Goal: Task Accomplishment & Management: Use online tool/utility

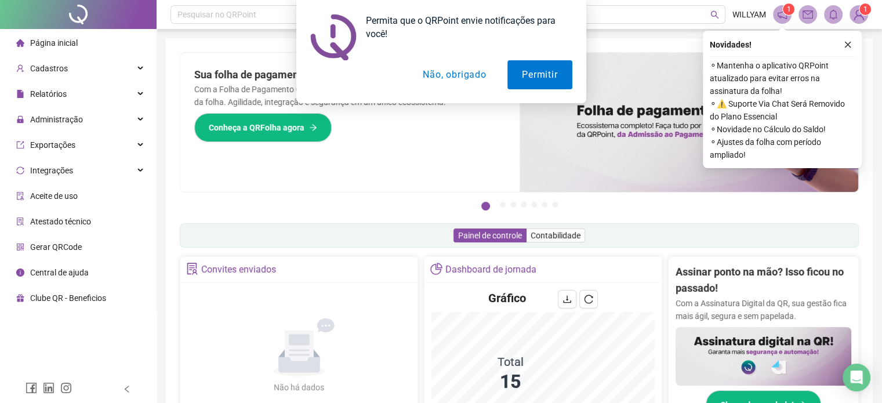
click at [136, 91] on div "Permita que o QRPoint envie notificações para você! Permitir Não, obrigado" at bounding box center [441, 51] width 882 height 103
click at [443, 74] on button "Não, obrigado" at bounding box center [454, 74] width 92 height 29
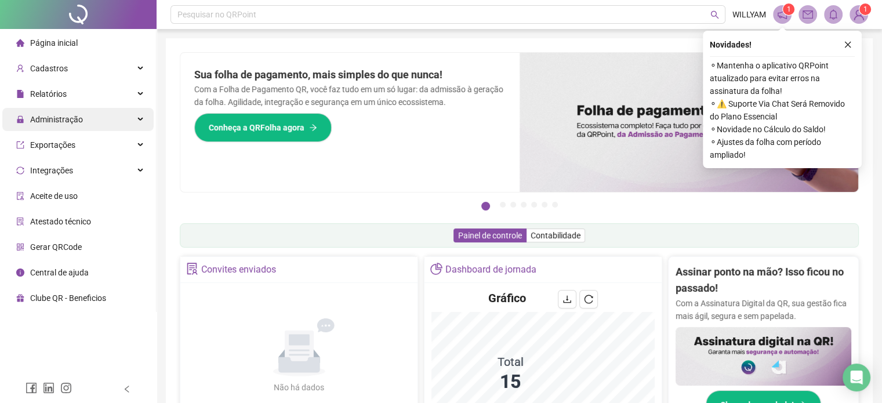
click at [140, 122] on div "Administração" at bounding box center [77, 119] width 151 height 23
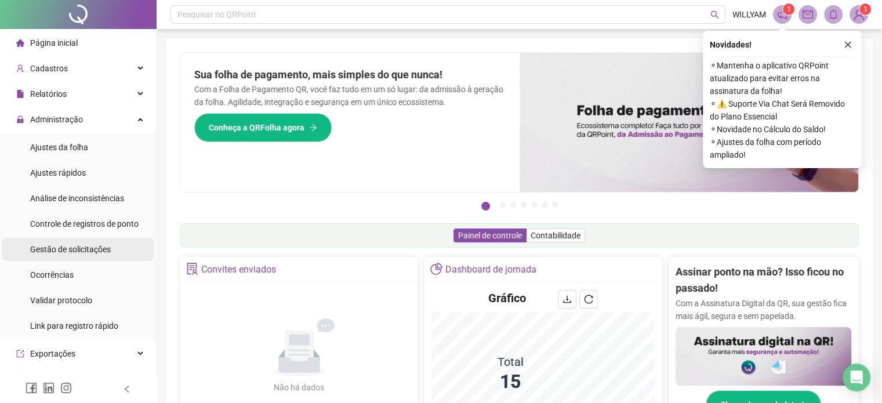
click at [79, 250] on span "Gestão de solicitações" at bounding box center [70, 249] width 81 height 9
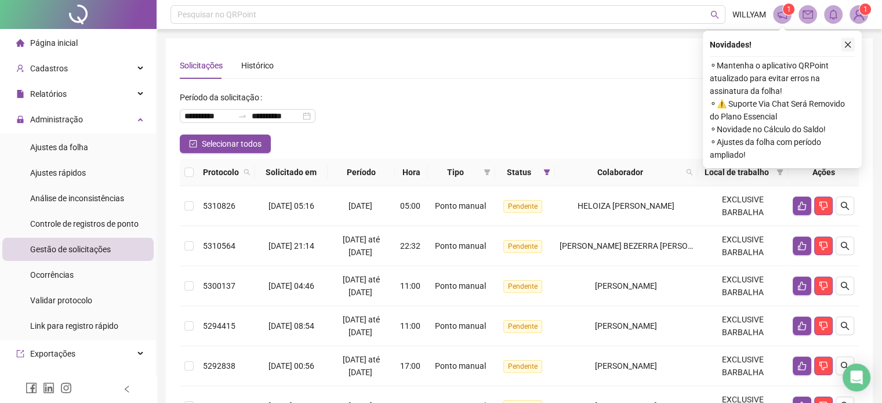
click at [850, 42] on icon "close" at bounding box center [848, 45] width 6 height 6
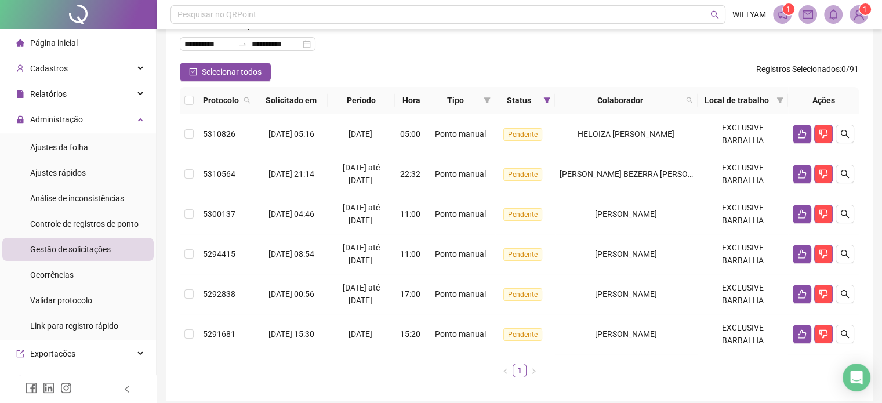
scroll to position [71, 0]
click at [196, 78] on button "Selecionar todos" at bounding box center [225, 72] width 91 height 19
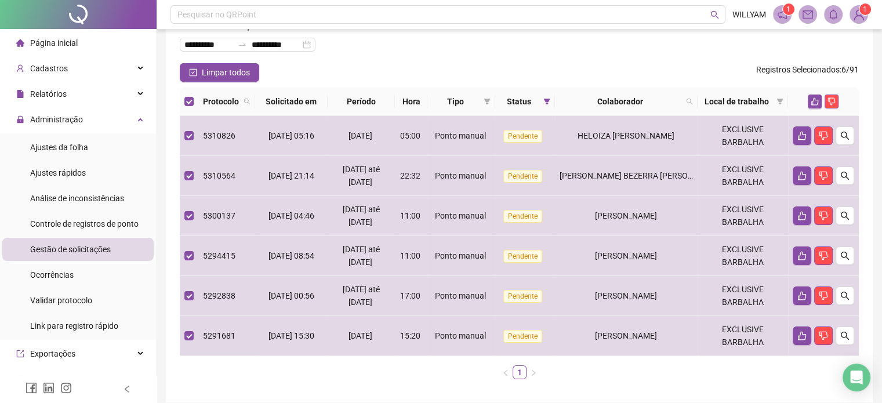
scroll to position [0, 0]
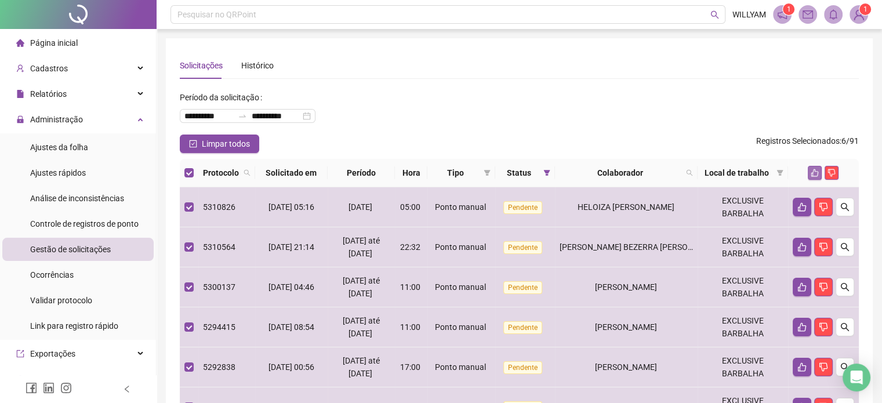
click at [815, 169] on icon "like" at bounding box center [816, 173] width 8 height 8
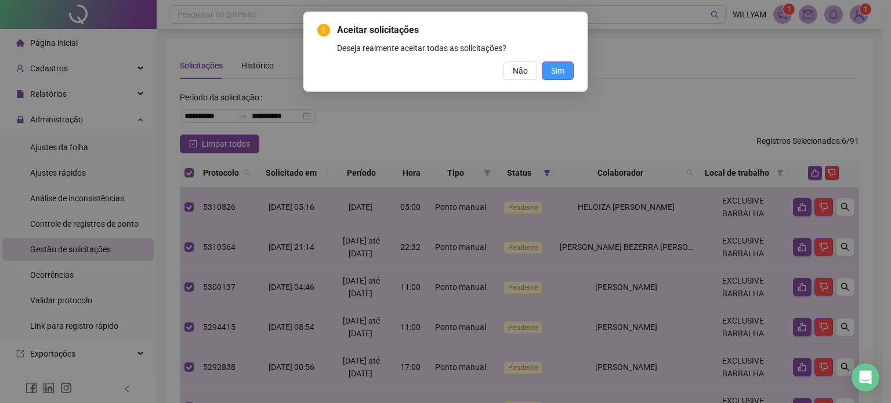
click at [559, 69] on span "Sim" at bounding box center [557, 70] width 13 height 13
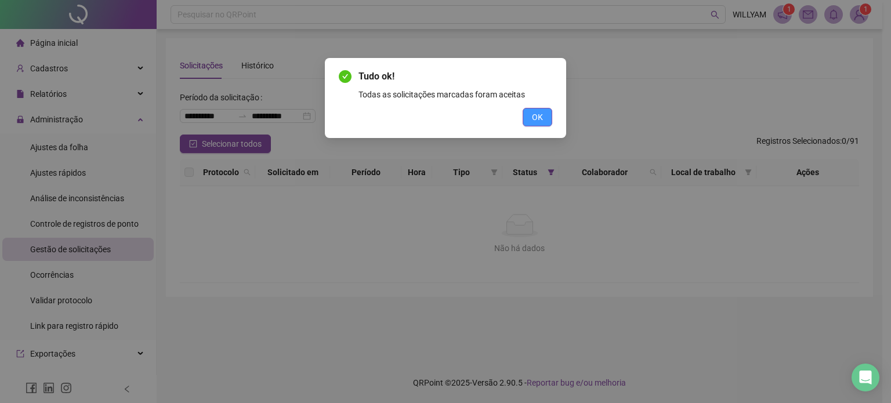
click at [538, 120] on span "OK" at bounding box center [537, 117] width 11 height 13
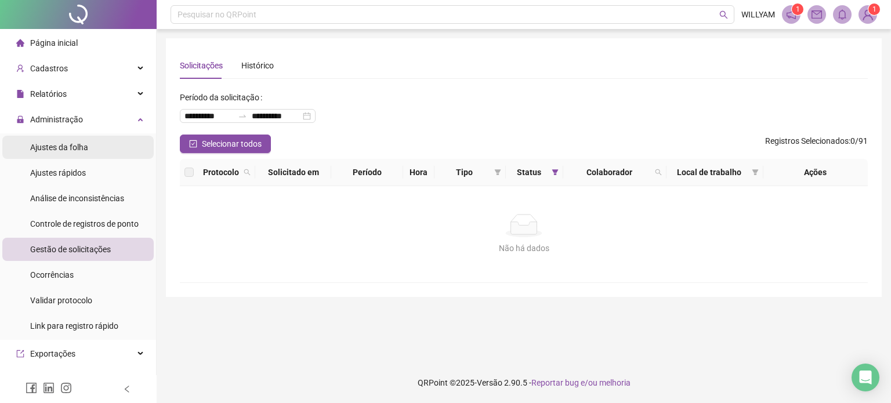
click at [72, 155] on div "Ajustes da folha" at bounding box center [59, 147] width 58 height 23
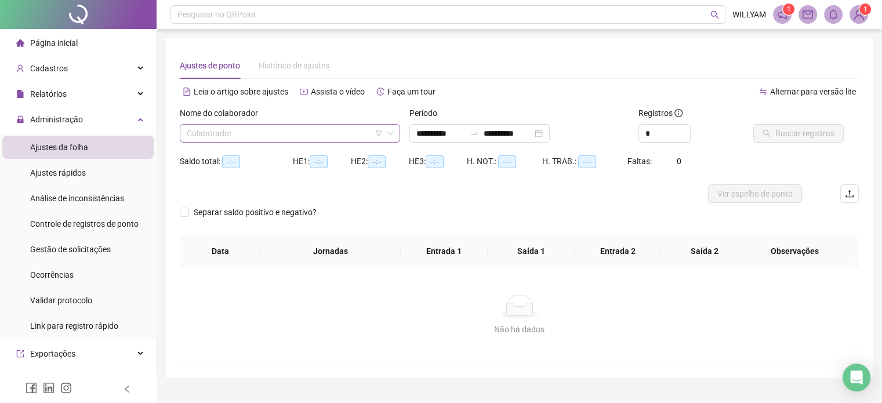
type input "**********"
click at [663, 129] on input "*" at bounding box center [664, 133] width 51 height 17
type input "*"
click at [627, 91] on div "Alternar para versão lite" at bounding box center [690, 91] width 340 height 19
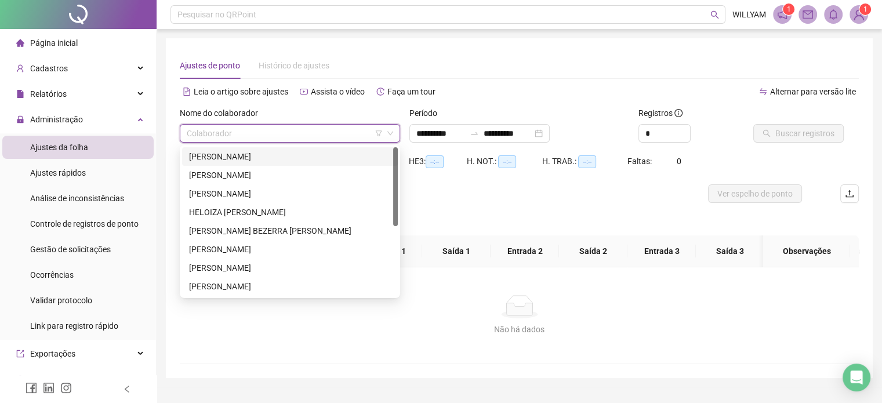
click at [312, 127] on input "search" at bounding box center [285, 133] width 196 height 17
click at [316, 153] on div "[PERSON_NAME]" at bounding box center [290, 156] width 202 height 13
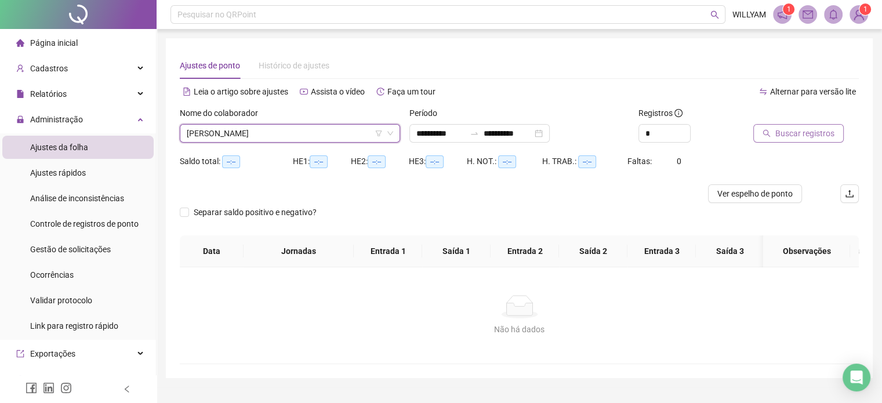
click at [796, 131] on span "Buscar registros" at bounding box center [805, 133] width 59 height 13
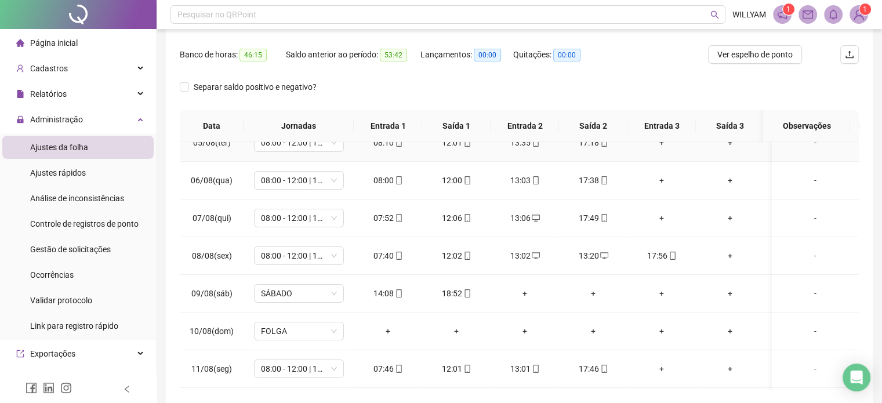
scroll to position [171, 0]
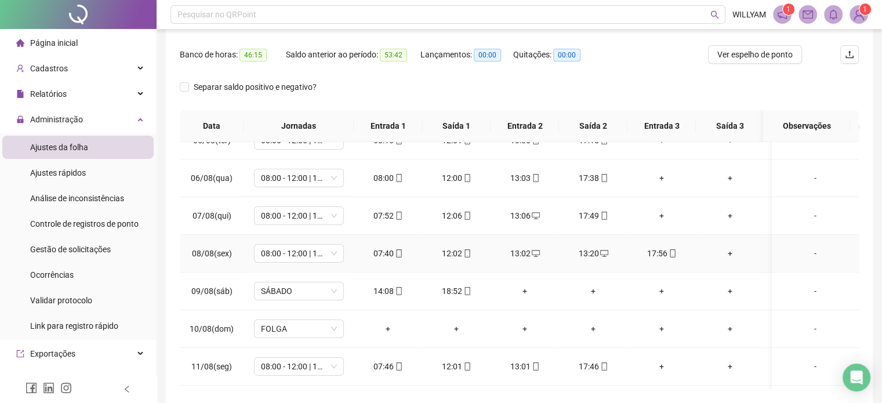
click at [521, 253] on div "13:02" at bounding box center [525, 253] width 50 height 13
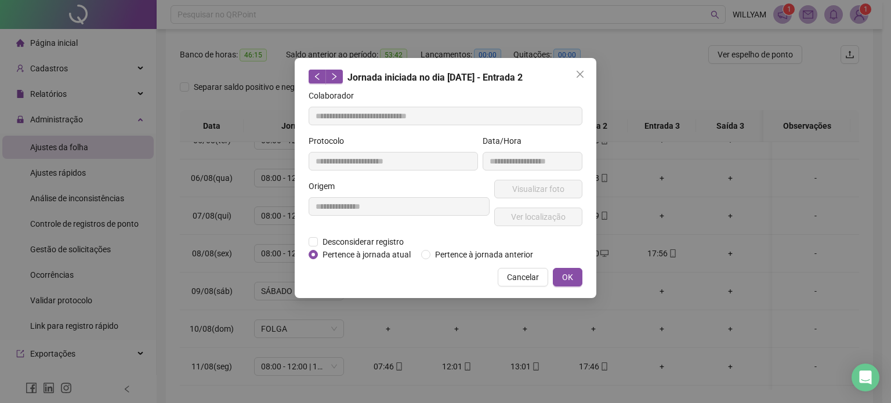
type input "**********"
click at [521, 253] on span "Pertence à jornada anterior" at bounding box center [483, 254] width 107 height 13
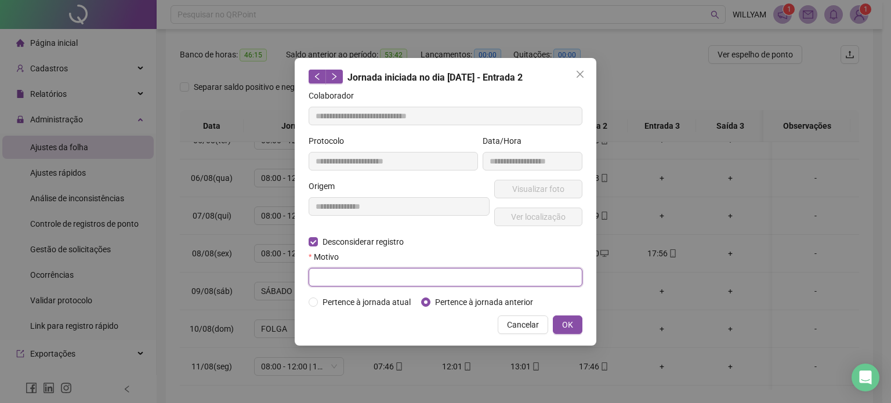
click at [374, 281] on input "text" at bounding box center [446, 277] width 274 height 19
type input "**********"
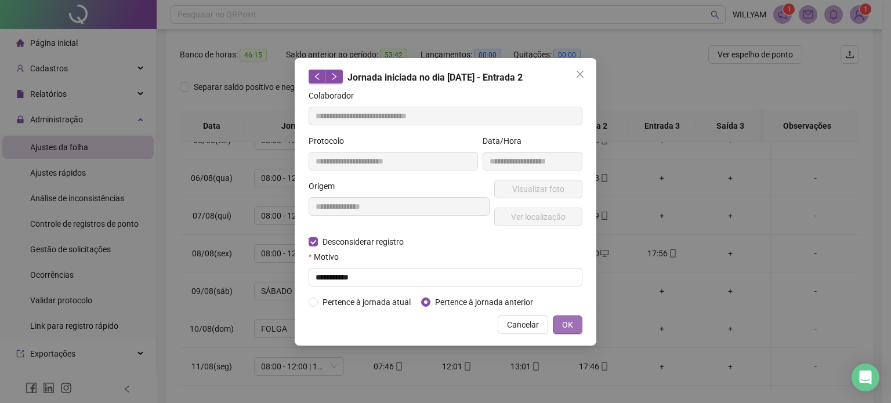
click at [571, 321] on span "OK" at bounding box center [567, 324] width 11 height 13
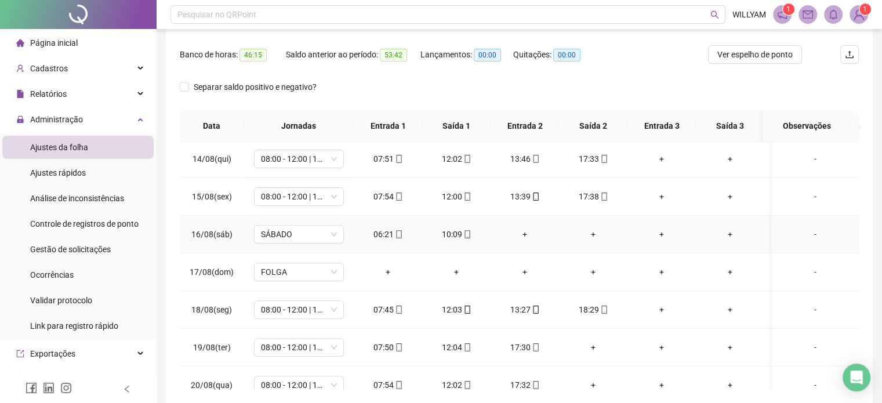
scroll to position [513, 0]
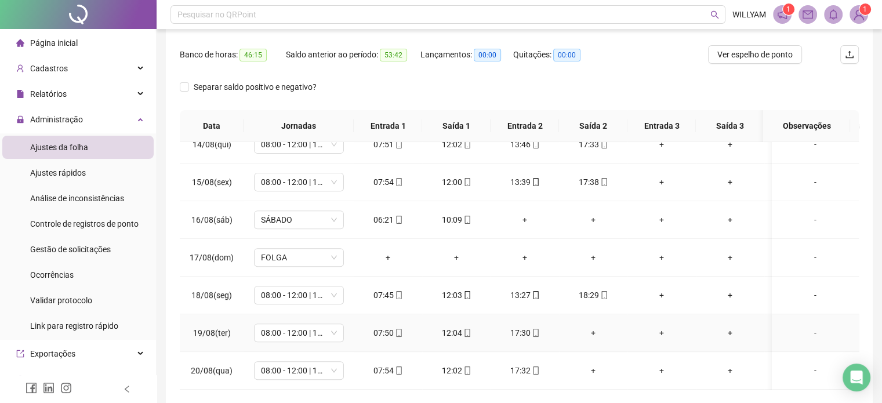
click at [594, 327] on div "+" at bounding box center [594, 333] width 50 height 13
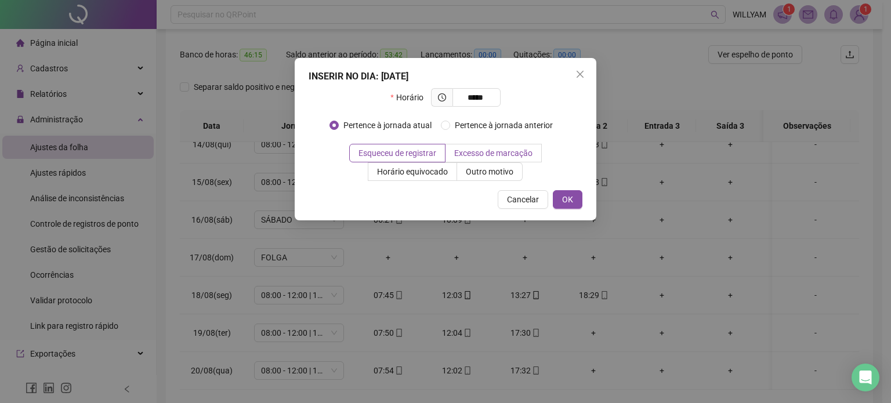
type input "*****"
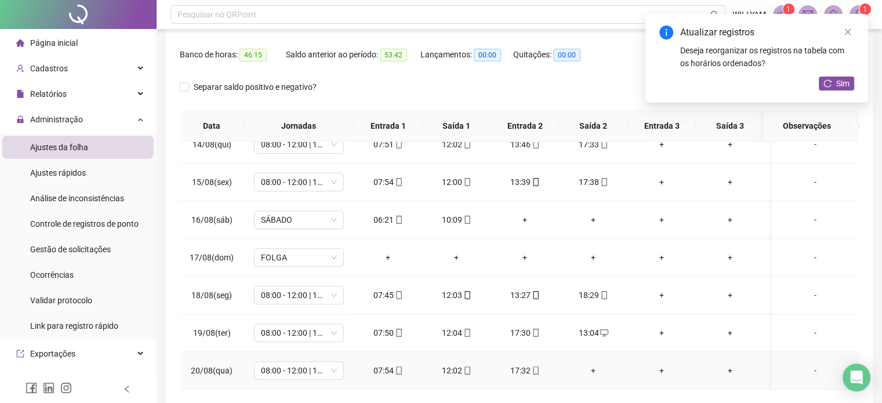
click at [592, 364] on div "+" at bounding box center [594, 370] width 50 height 13
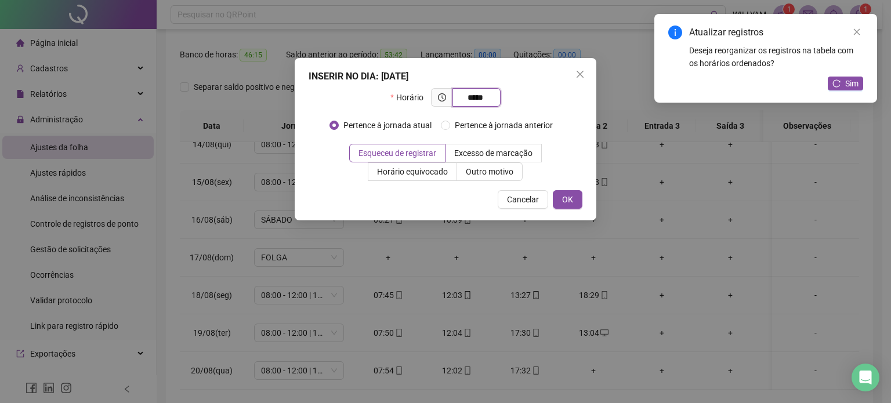
type input "*****"
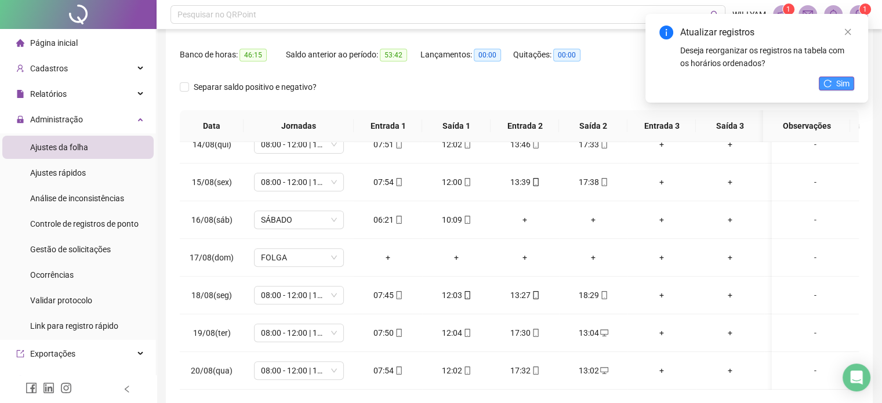
click at [842, 87] on span "Sim" at bounding box center [843, 83] width 13 height 13
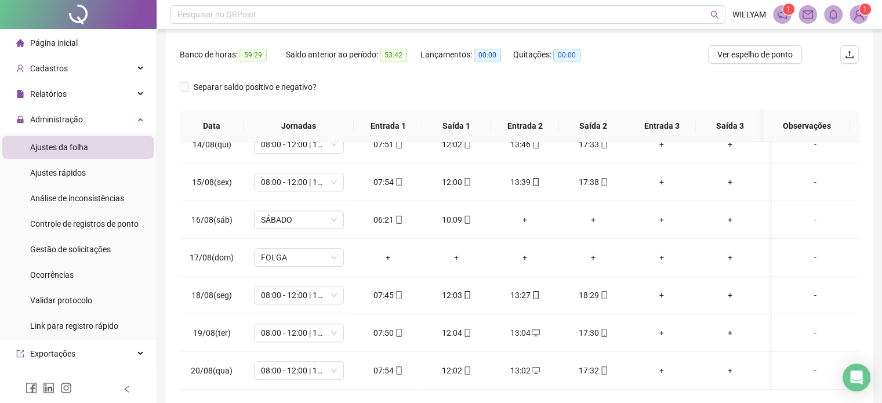
scroll to position [0, 0]
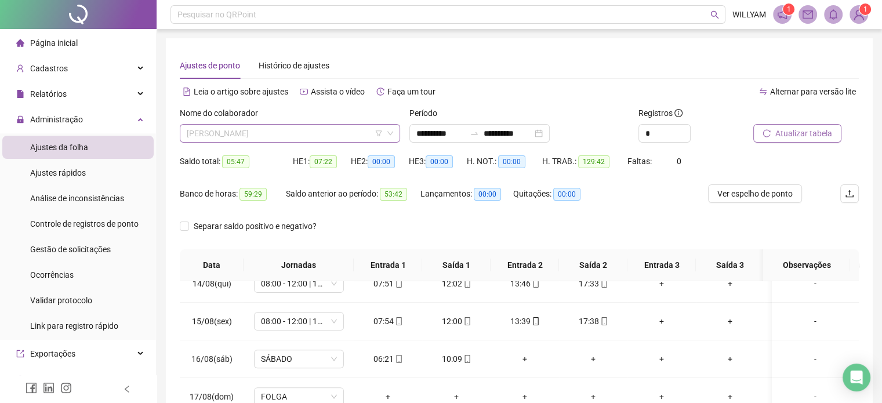
click at [357, 137] on span "[PERSON_NAME]" at bounding box center [290, 133] width 207 height 17
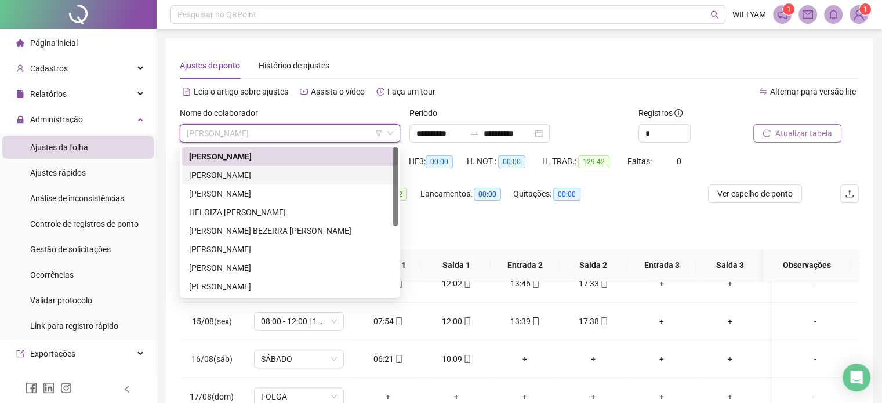
click at [332, 175] on div "[PERSON_NAME]" at bounding box center [290, 175] width 202 height 13
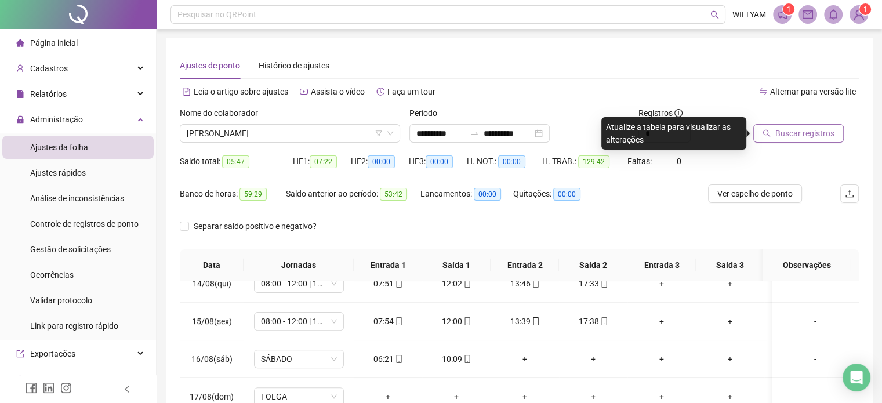
click at [777, 133] on span "Buscar registros" at bounding box center [805, 133] width 59 height 13
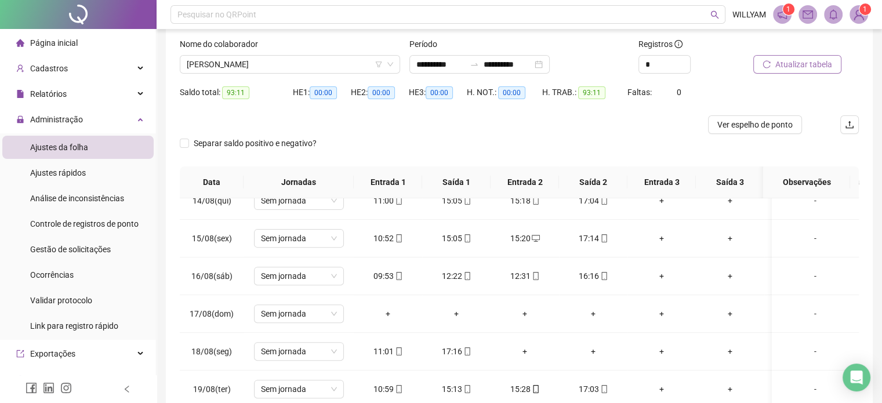
scroll to position [89, 0]
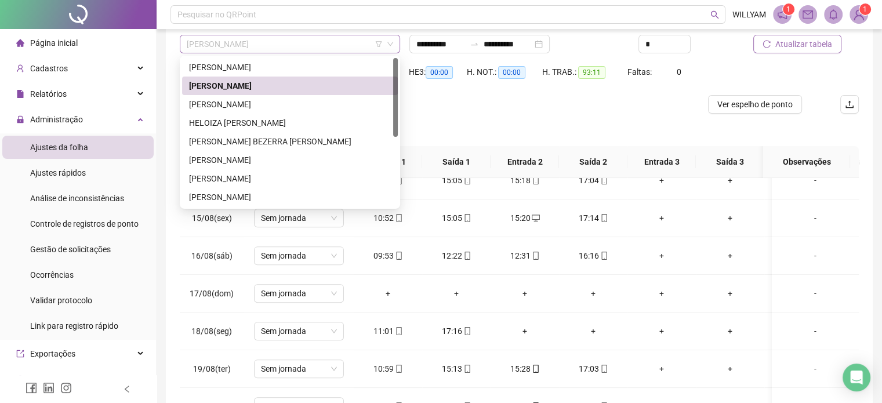
click at [336, 44] on span "[PERSON_NAME]" at bounding box center [290, 43] width 207 height 17
click at [302, 100] on div "[PERSON_NAME]" at bounding box center [290, 104] width 202 height 13
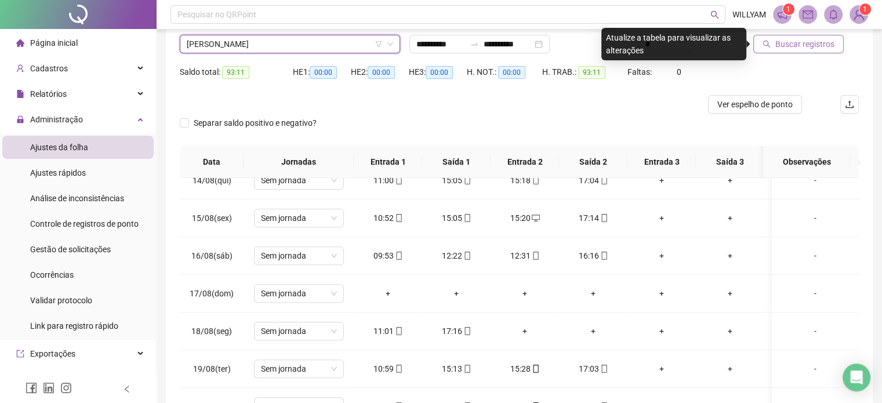
click at [819, 47] on span "Buscar registros" at bounding box center [805, 44] width 59 height 13
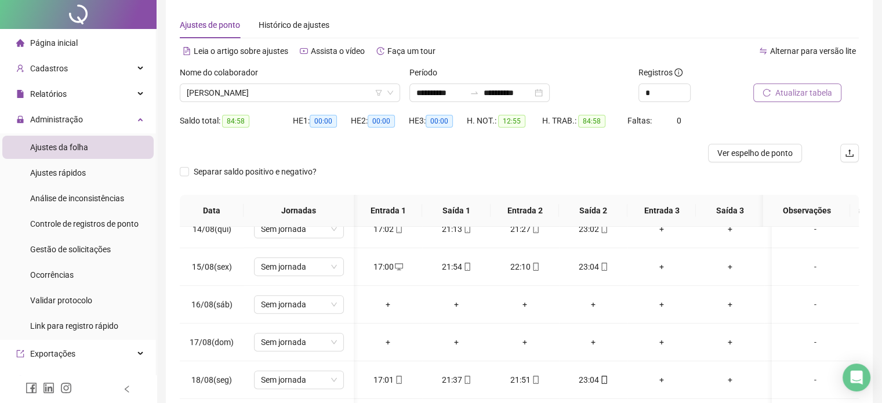
scroll to position [0, 0]
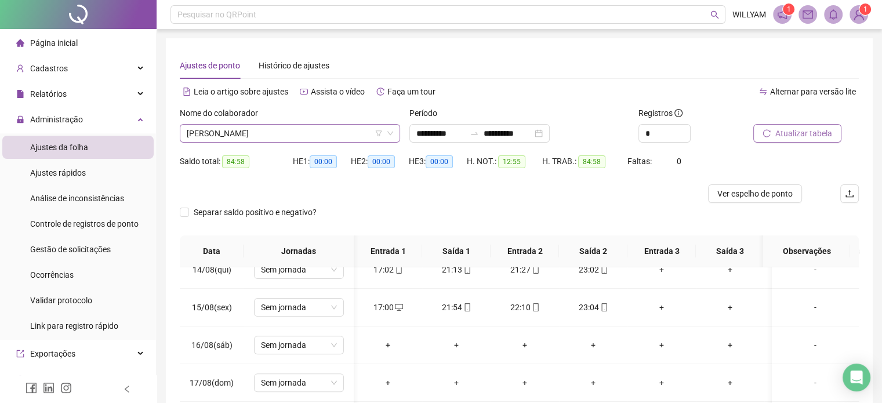
click at [320, 132] on span "[PERSON_NAME]" at bounding box center [290, 133] width 207 height 17
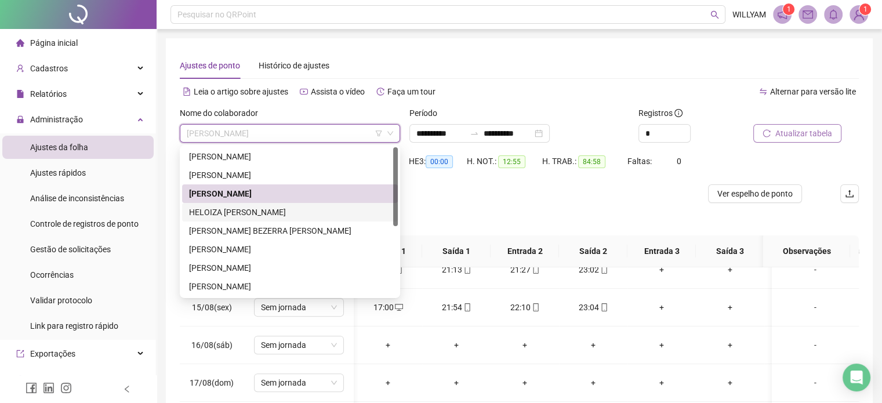
click at [285, 209] on div "HELOIZA [PERSON_NAME]" at bounding box center [290, 212] width 202 height 13
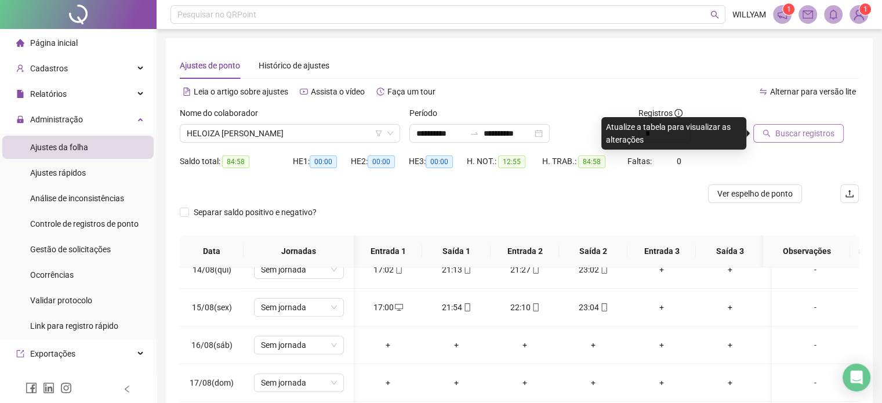
click at [778, 139] on span "Buscar registros" at bounding box center [805, 133] width 59 height 13
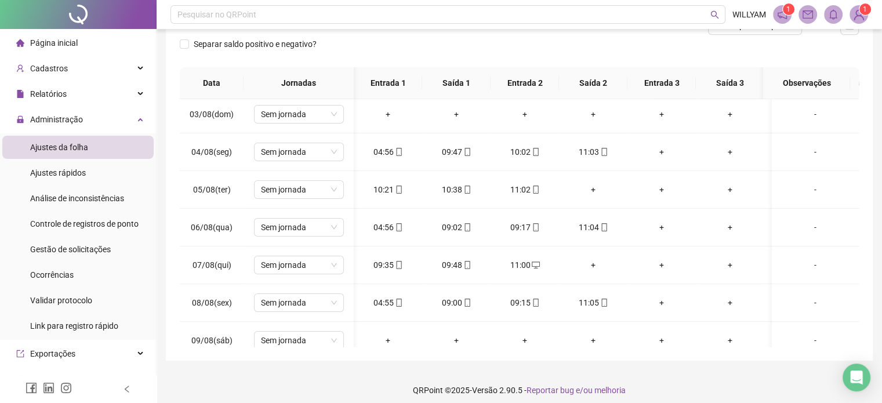
scroll to position [169, 0]
click at [592, 188] on div "+" at bounding box center [594, 189] width 50 height 13
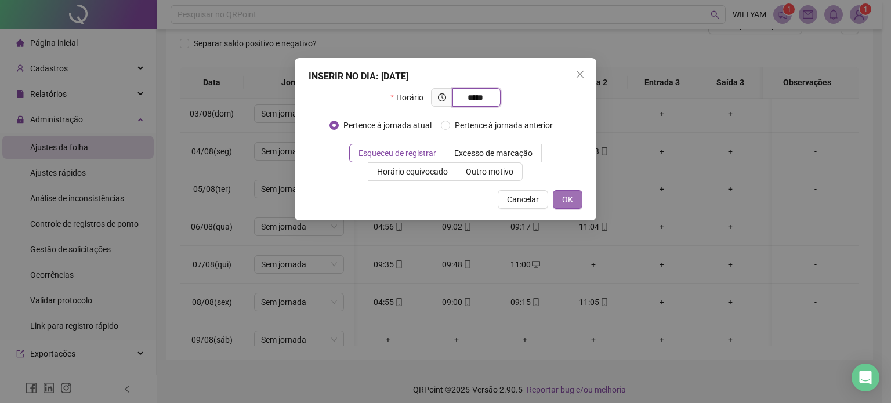
type input "*****"
click at [574, 202] on button "OK" at bounding box center [568, 199] width 30 height 19
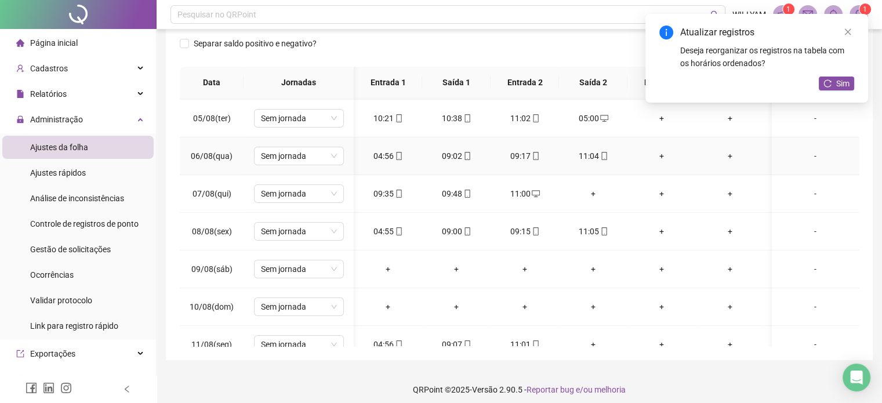
scroll to position [150, 0]
click at [589, 191] on div "+" at bounding box center [594, 193] width 50 height 13
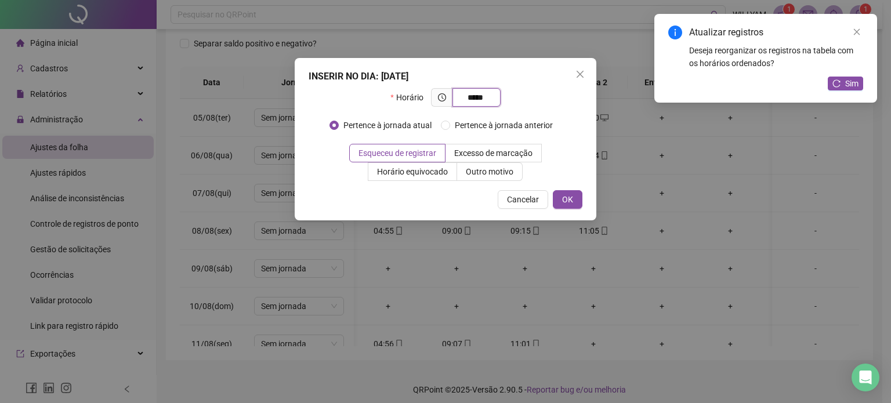
type input "*****"
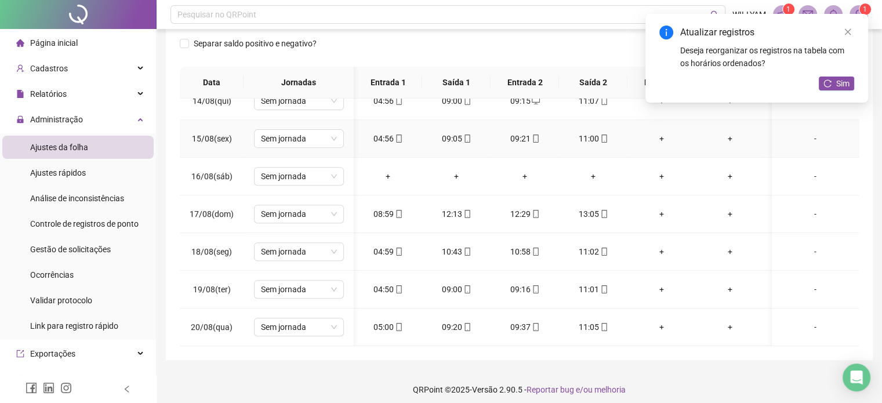
scroll to position [513, 0]
click at [837, 85] on span "Sim" at bounding box center [843, 83] width 13 height 13
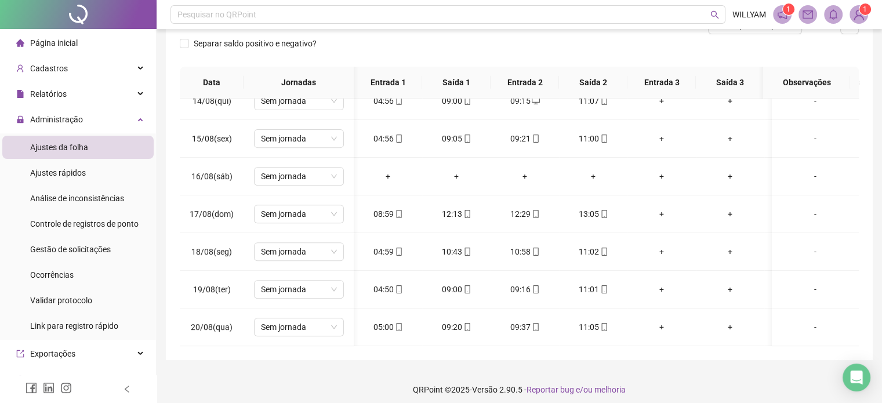
scroll to position [0, 0]
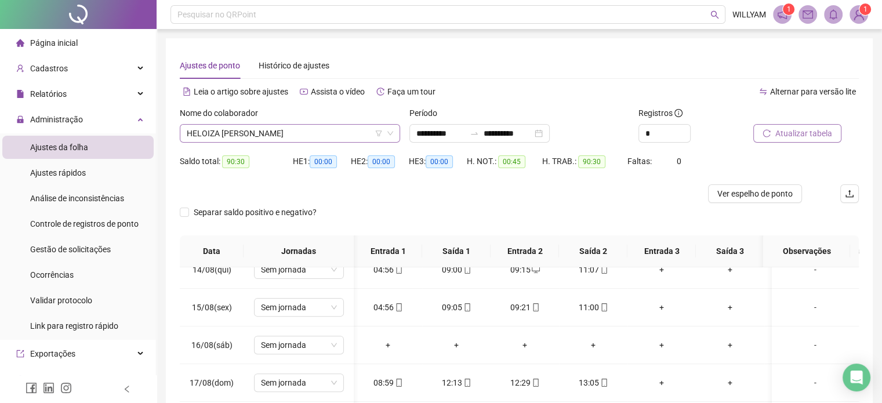
click at [347, 136] on span "HELOIZA [PERSON_NAME]" at bounding box center [290, 133] width 207 height 17
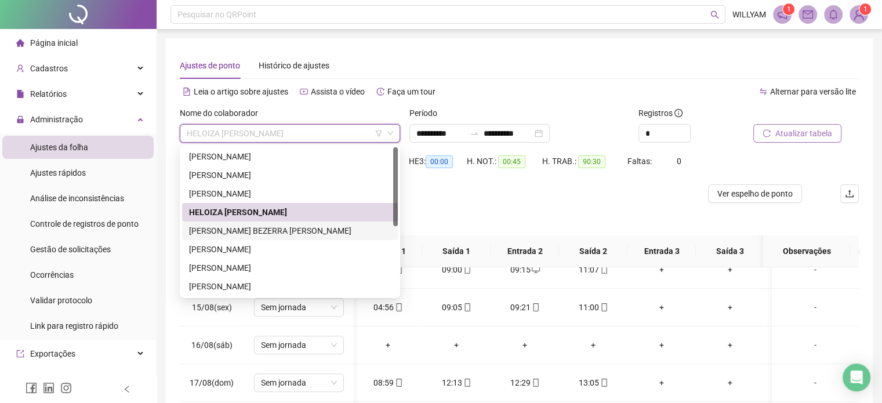
click at [275, 235] on div "[PERSON_NAME] BEZERRA [PERSON_NAME]" at bounding box center [290, 231] width 202 height 13
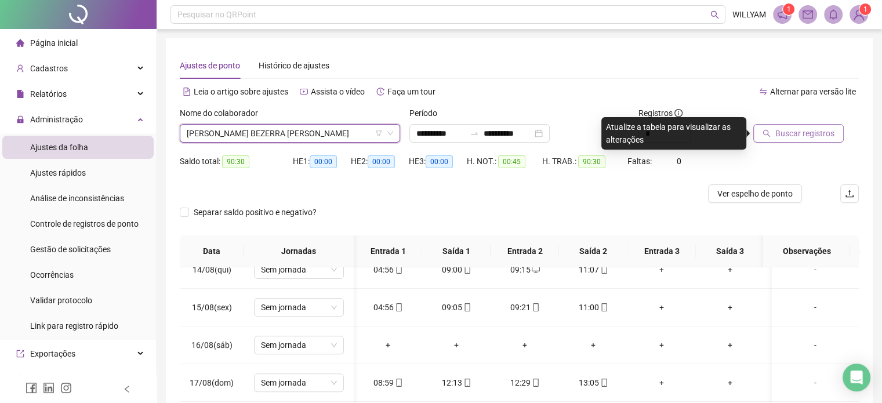
click at [783, 134] on span "Buscar registros" at bounding box center [805, 133] width 59 height 13
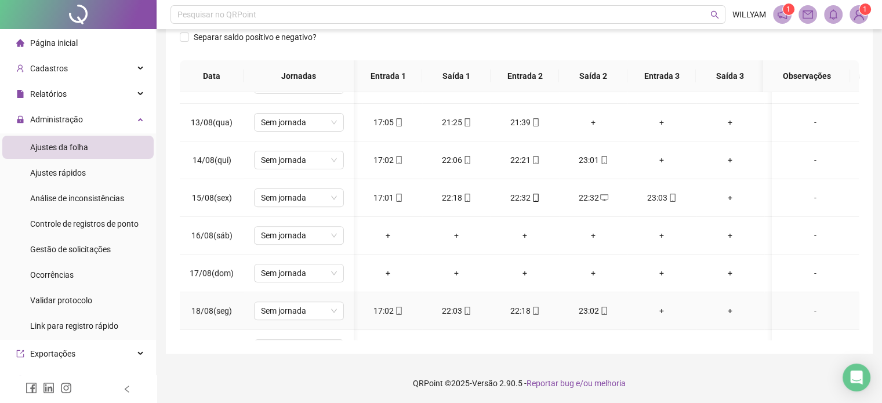
scroll to position [441, 0]
click at [588, 197] on div "22:32" at bounding box center [594, 197] width 50 height 13
click at [588, 197] on body "**********" at bounding box center [441, 26] width 882 height 403
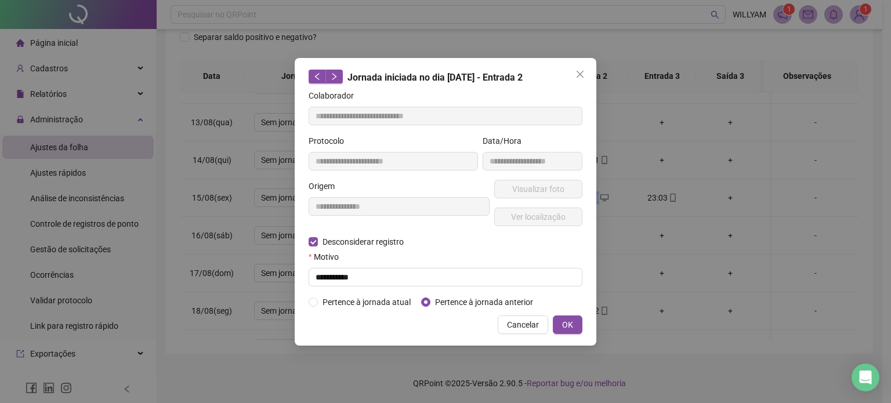
type input "**********"
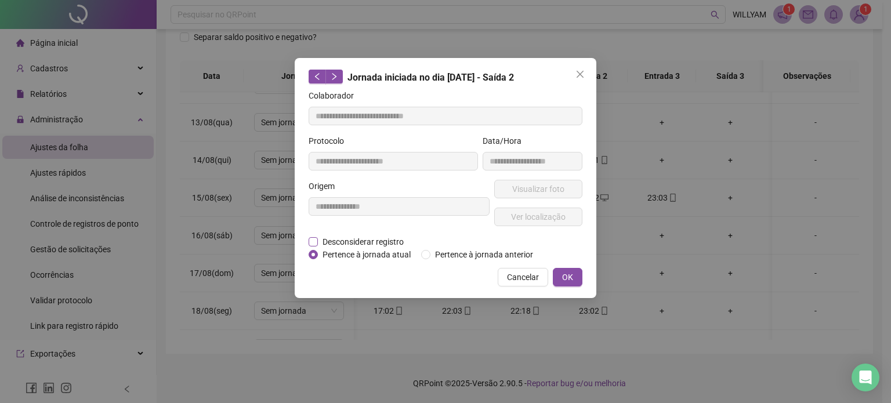
click at [372, 242] on span "Desconsiderar registro" at bounding box center [363, 242] width 90 height 13
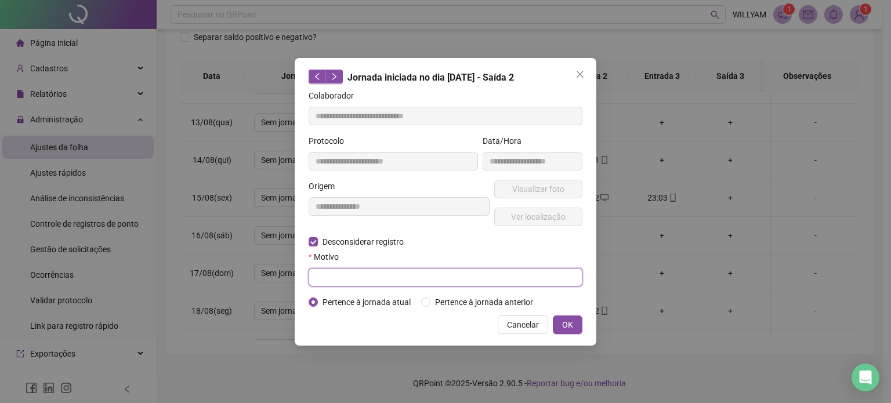
click at [494, 279] on input "text" at bounding box center [446, 277] width 274 height 19
type input "**********"
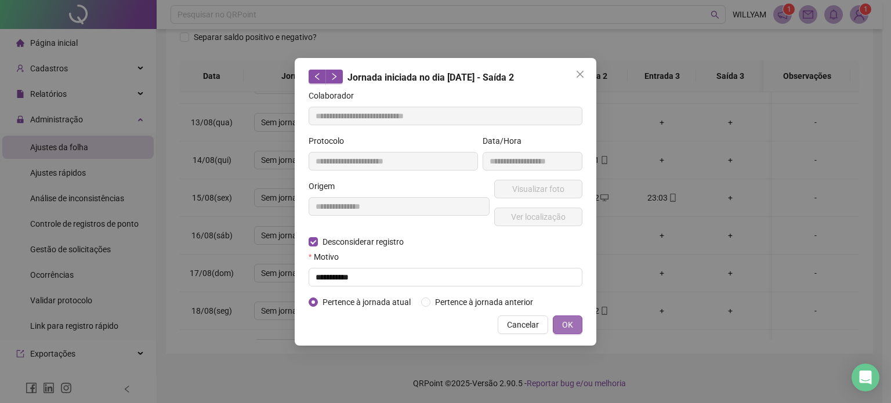
click at [574, 326] on button "OK" at bounding box center [568, 325] width 30 height 19
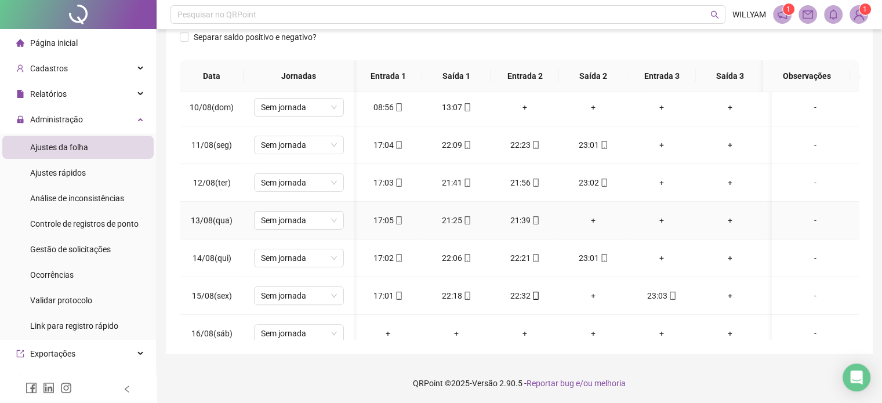
scroll to position [341, 0]
click at [594, 222] on div "+" at bounding box center [594, 222] width 50 height 13
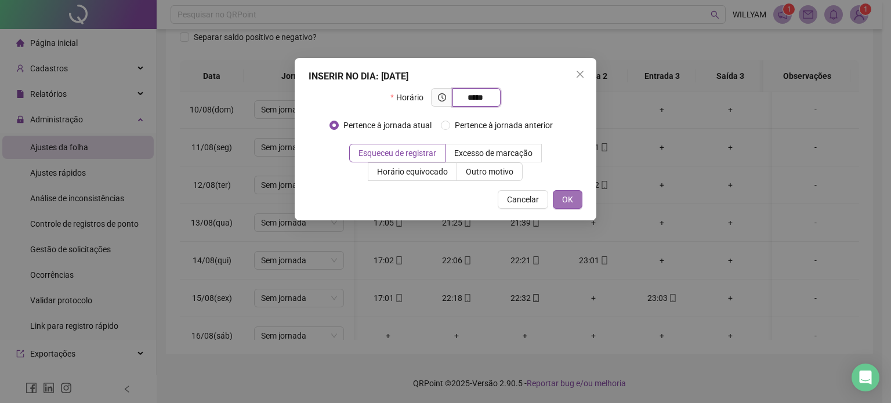
type input "*****"
click at [568, 203] on span "OK" at bounding box center [567, 199] width 11 height 13
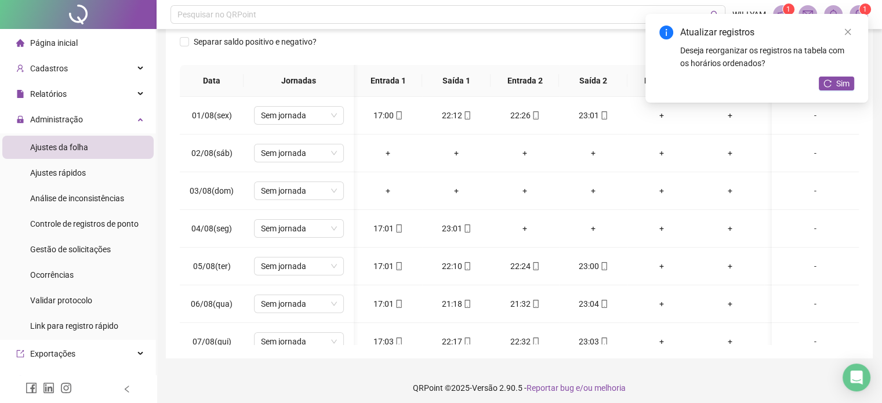
scroll to position [175, 0]
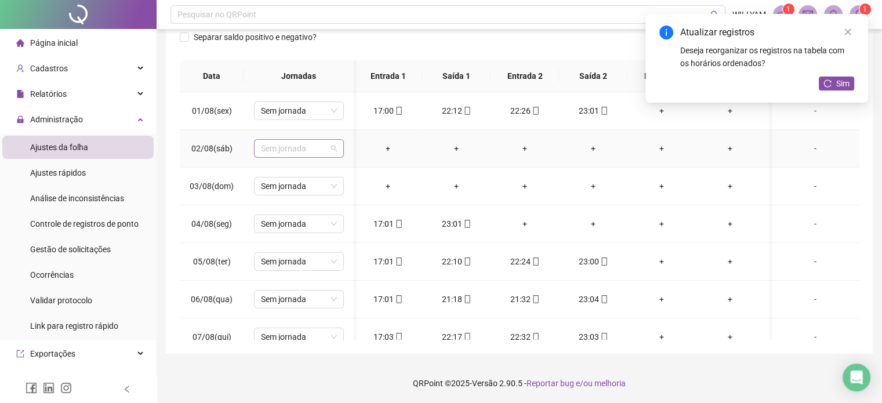
click at [329, 146] on span "Sem jornada" at bounding box center [299, 148] width 76 height 17
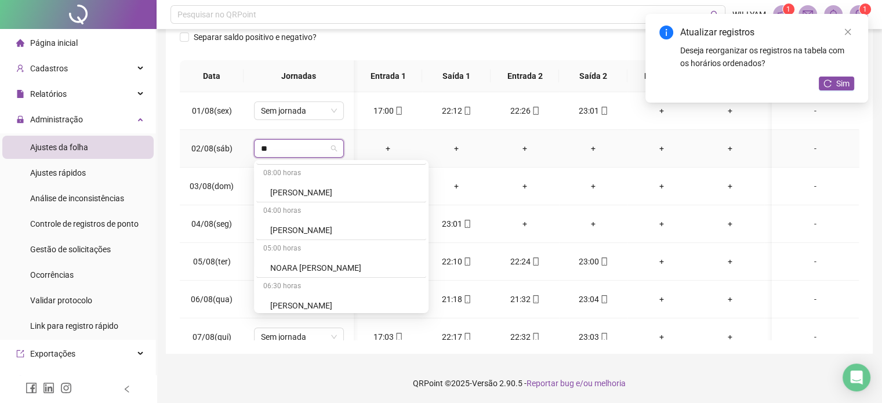
scroll to position [0, 0]
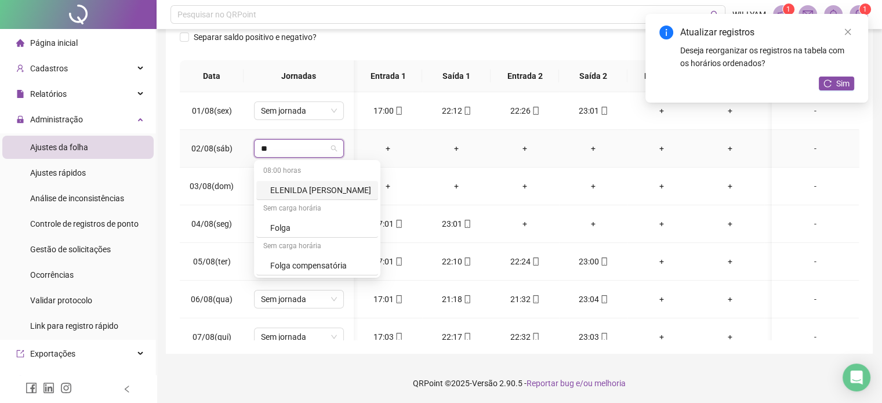
type input "***"
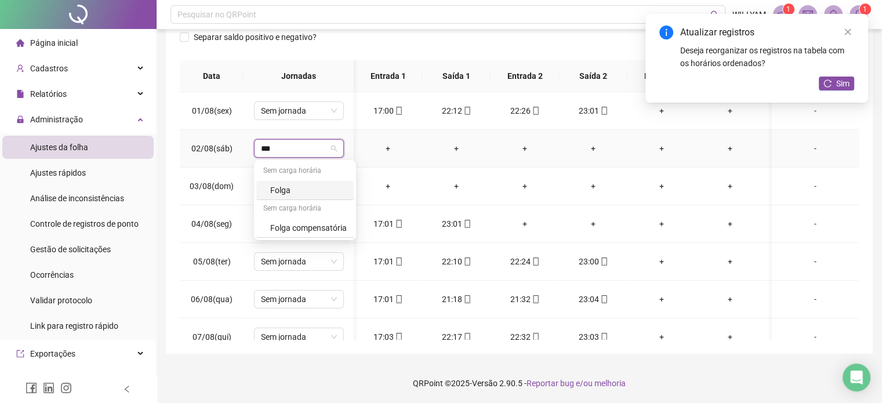
click at [303, 186] on div "Folga" at bounding box center [308, 190] width 77 height 13
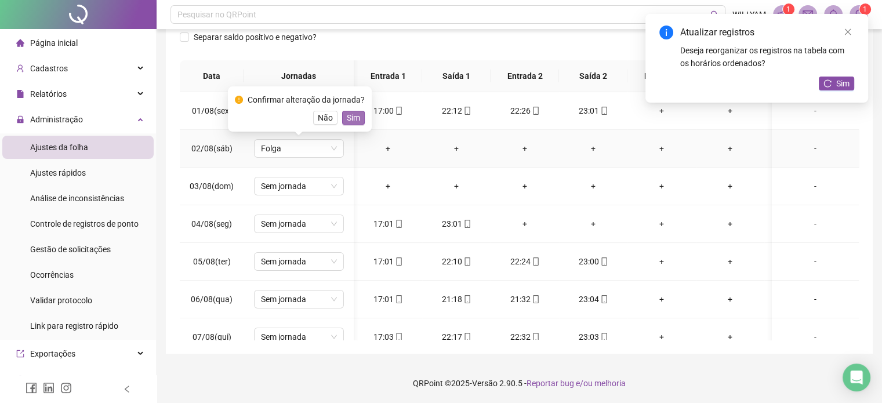
click at [350, 118] on span "Sim" at bounding box center [353, 117] width 13 height 13
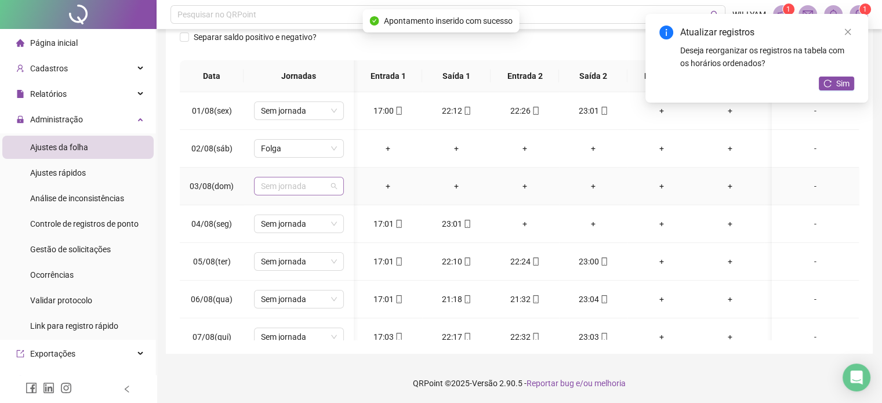
click at [331, 188] on span "Sem jornada" at bounding box center [299, 186] width 76 height 17
type input "****"
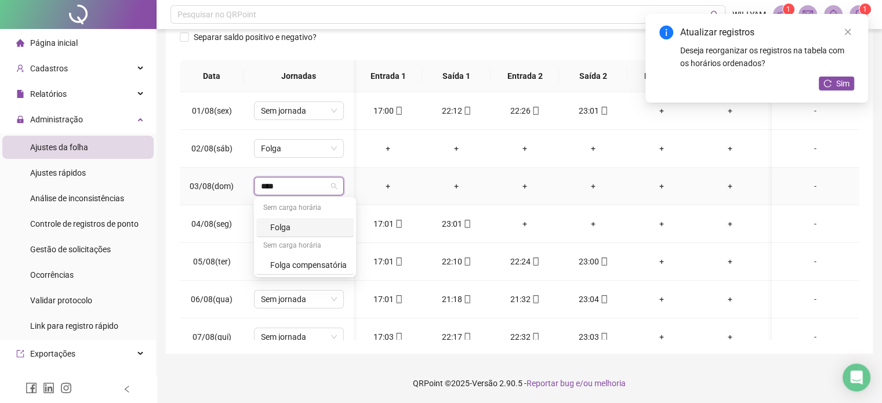
click at [306, 229] on div "Folga" at bounding box center [308, 227] width 77 height 13
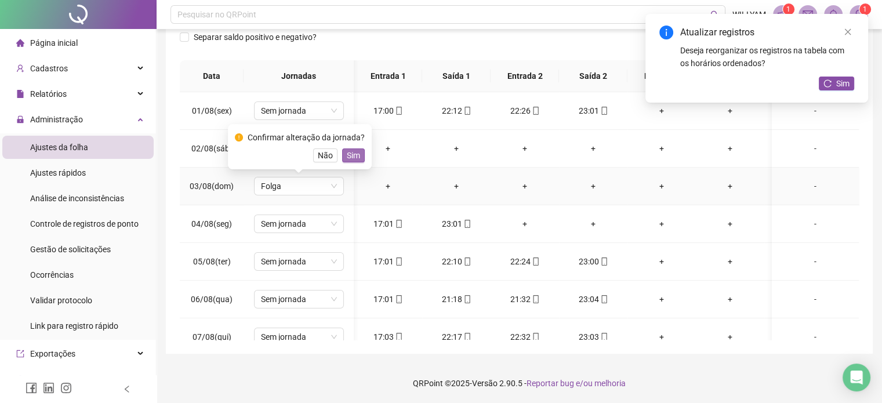
click at [351, 160] on span "Sim" at bounding box center [353, 155] width 13 height 13
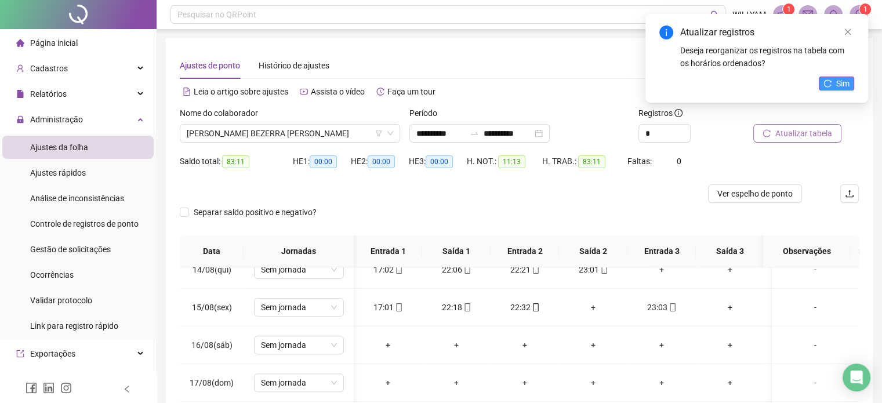
click at [838, 83] on span "Sim" at bounding box center [843, 83] width 13 height 13
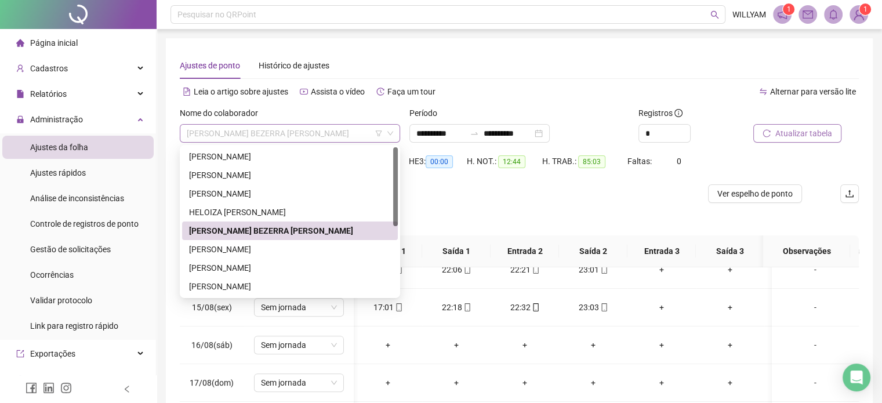
click at [321, 140] on span "[PERSON_NAME] BEZERRA [PERSON_NAME]" at bounding box center [290, 133] width 207 height 17
click at [263, 248] on div "[PERSON_NAME]" at bounding box center [290, 249] width 202 height 13
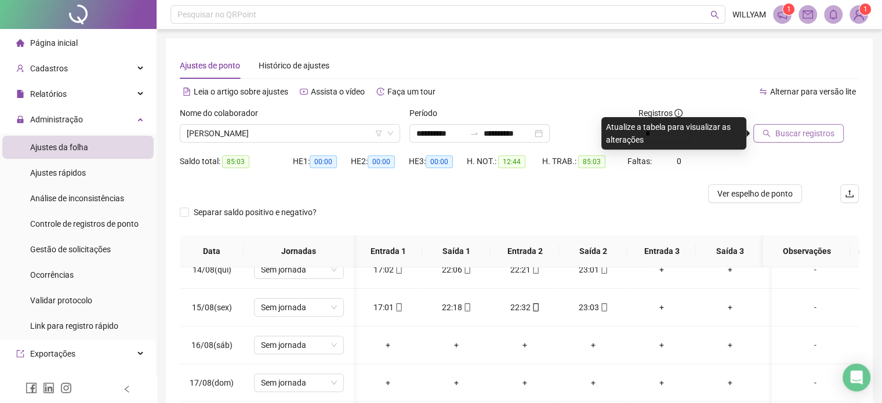
click at [791, 128] on span "Buscar registros" at bounding box center [805, 133] width 59 height 13
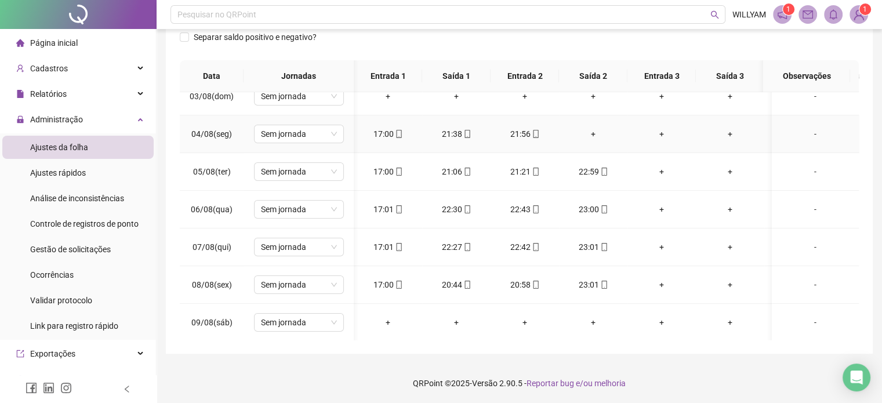
scroll to position [90, 0]
click at [592, 129] on div "+" at bounding box center [594, 133] width 50 height 13
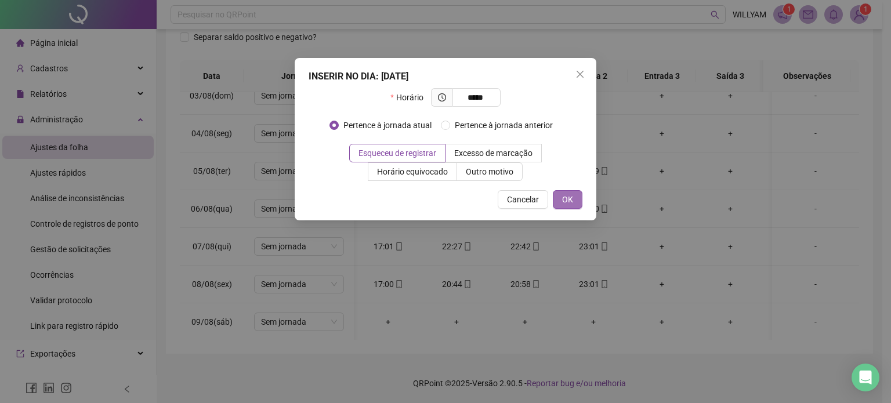
type input "*****"
click at [567, 198] on span "OK" at bounding box center [567, 199] width 11 height 13
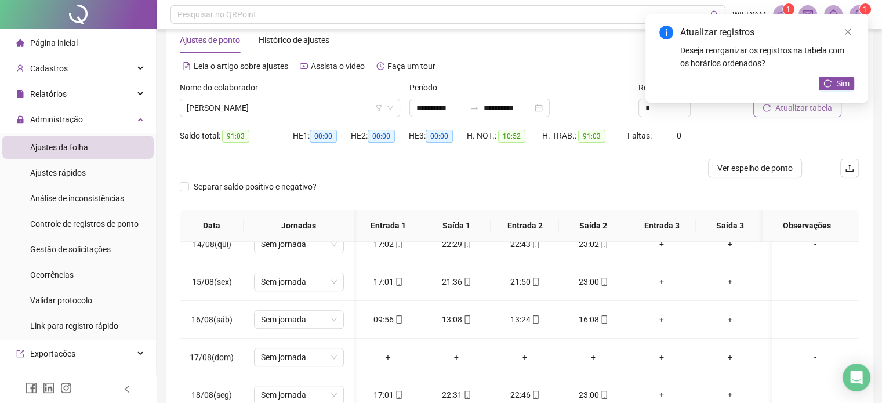
scroll to position [0, 0]
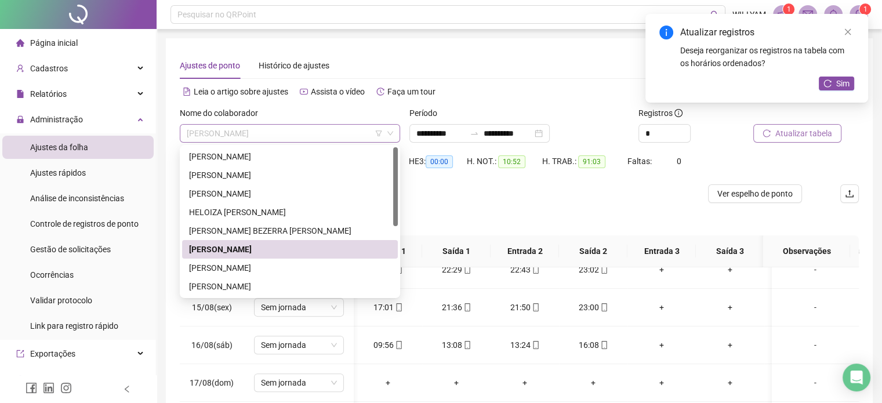
click at [346, 136] on span "[PERSON_NAME]" at bounding box center [290, 133] width 207 height 17
click at [301, 263] on div "[PERSON_NAME]" at bounding box center [290, 268] width 202 height 13
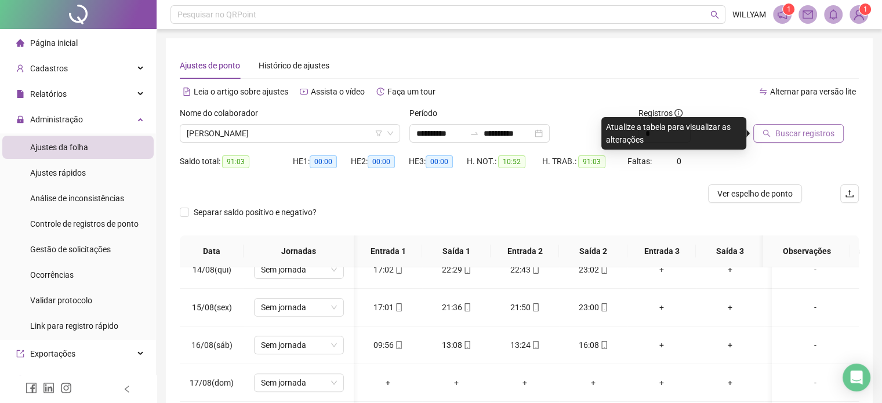
click at [790, 137] on span "Buscar registros" at bounding box center [805, 133] width 59 height 13
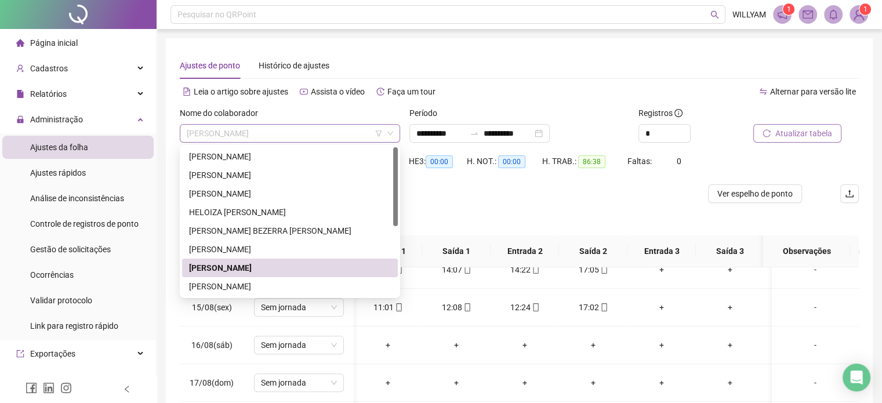
click at [338, 133] on span "[PERSON_NAME]" at bounding box center [290, 133] width 207 height 17
click at [278, 283] on div "[PERSON_NAME]" at bounding box center [290, 286] width 202 height 13
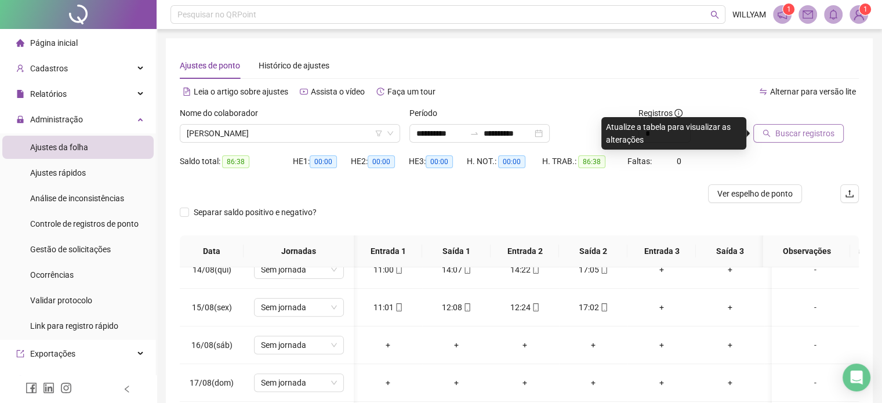
click at [808, 136] on span "Buscar registros" at bounding box center [805, 133] width 59 height 13
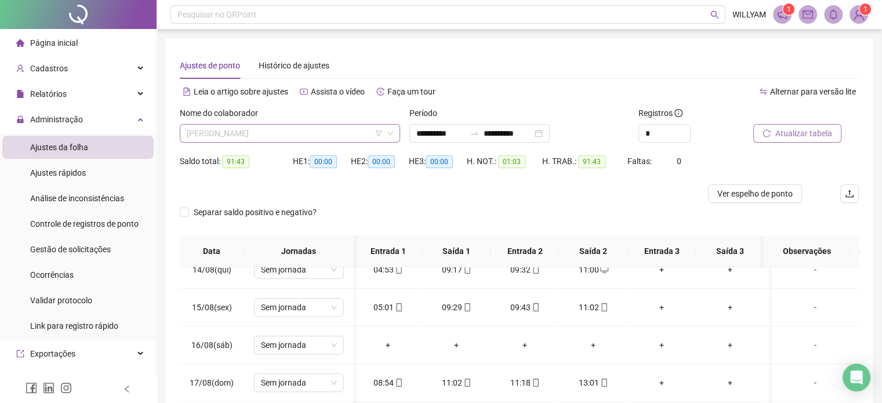
click at [325, 134] on span "[PERSON_NAME]" at bounding box center [290, 133] width 207 height 17
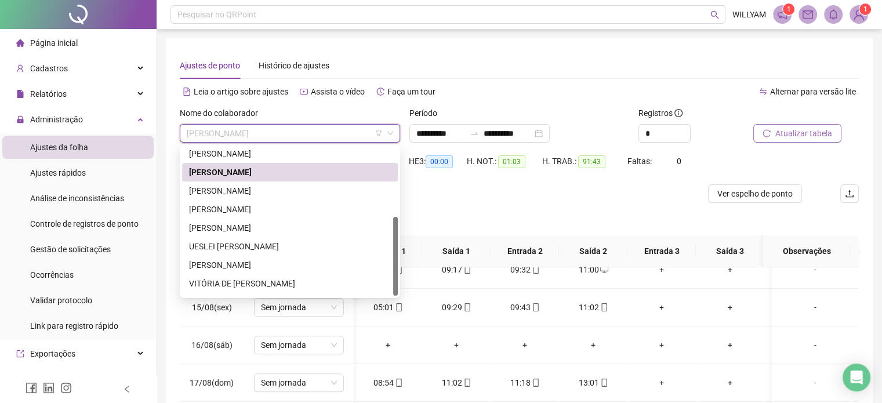
scroll to position [130, 0]
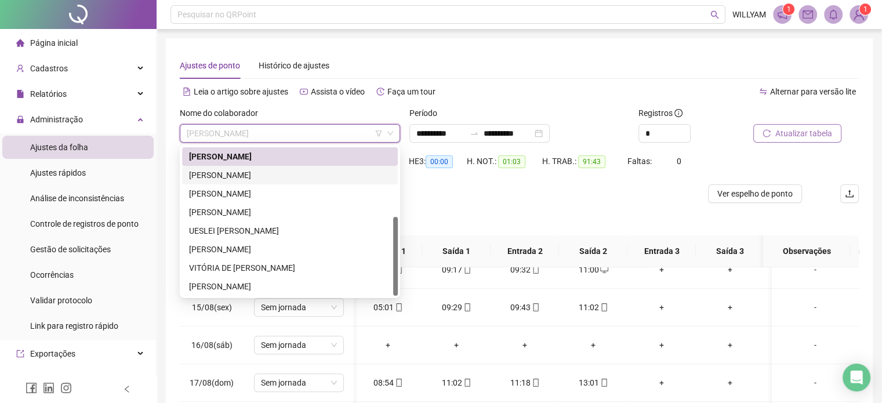
click at [271, 175] on div "[PERSON_NAME]" at bounding box center [290, 175] width 202 height 13
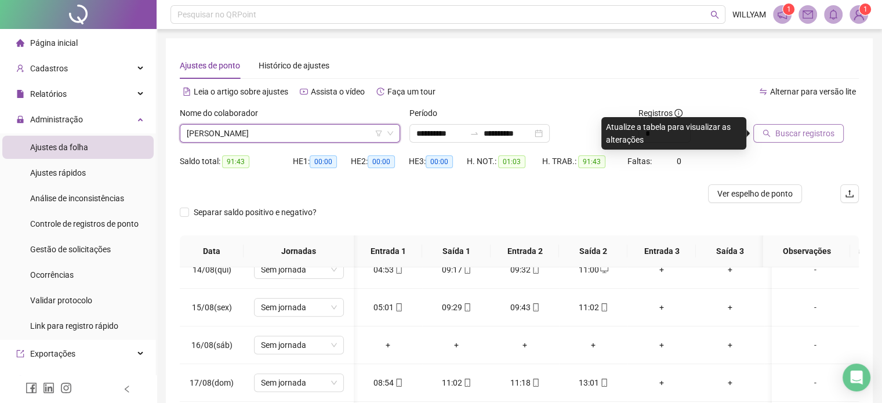
click at [770, 139] on button "Buscar registros" at bounding box center [799, 133] width 90 height 19
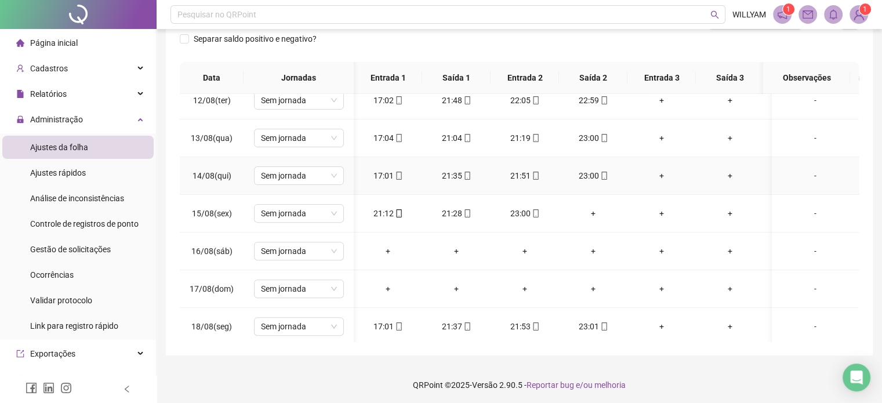
scroll to position [427, 0]
click at [594, 212] on div "+" at bounding box center [594, 213] width 50 height 13
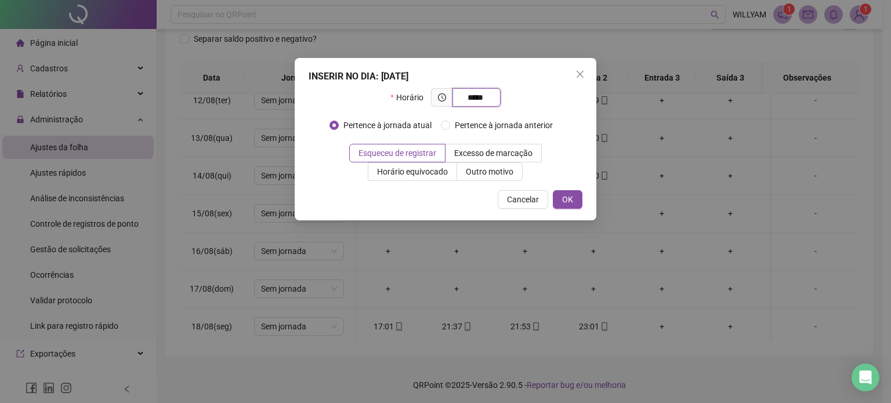
type input "*****"
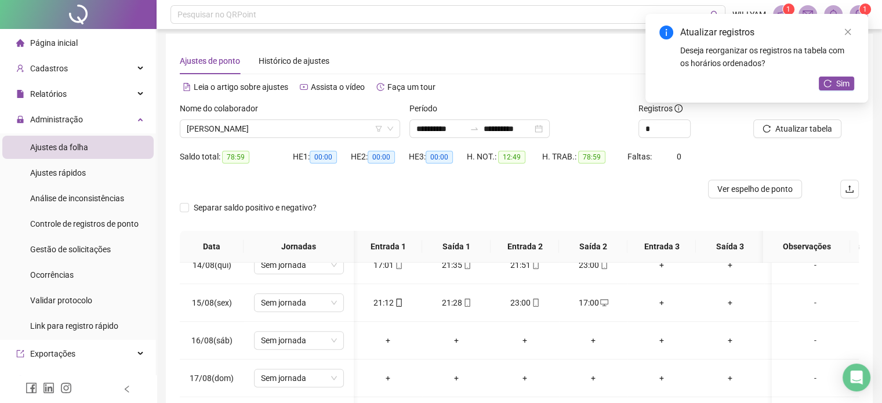
scroll to position [0, 0]
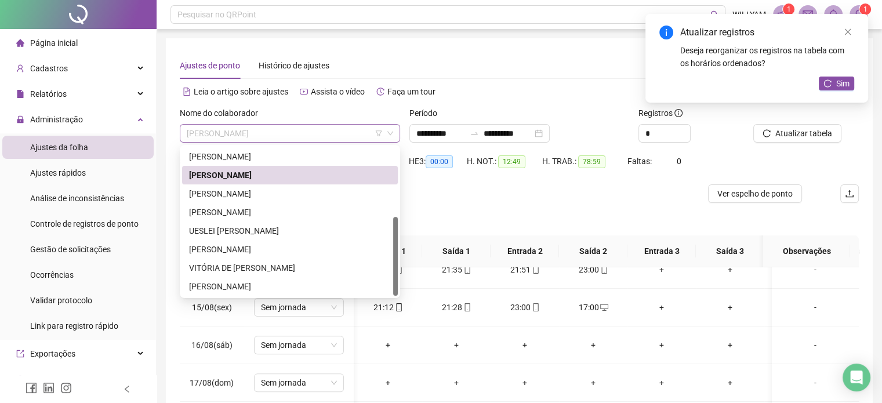
click at [341, 136] on span "[PERSON_NAME]" at bounding box center [290, 133] width 207 height 17
click at [269, 197] on div "[PERSON_NAME]" at bounding box center [290, 193] width 202 height 13
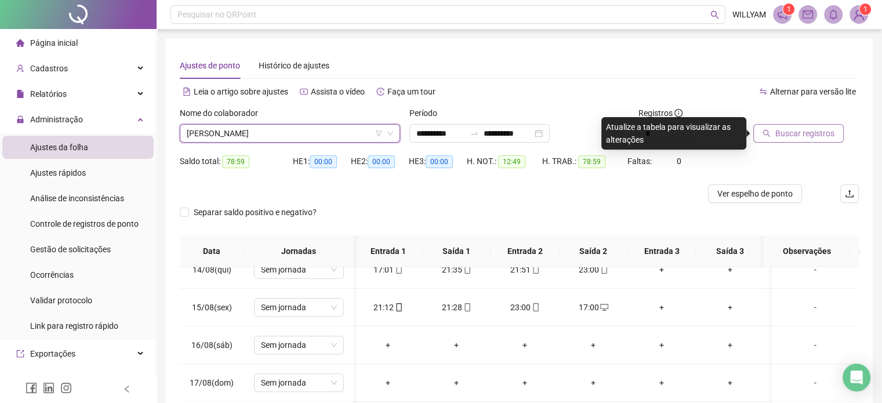
click at [776, 136] on span "Buscar registros" at bounding box center [805, 133] width 59 height 13
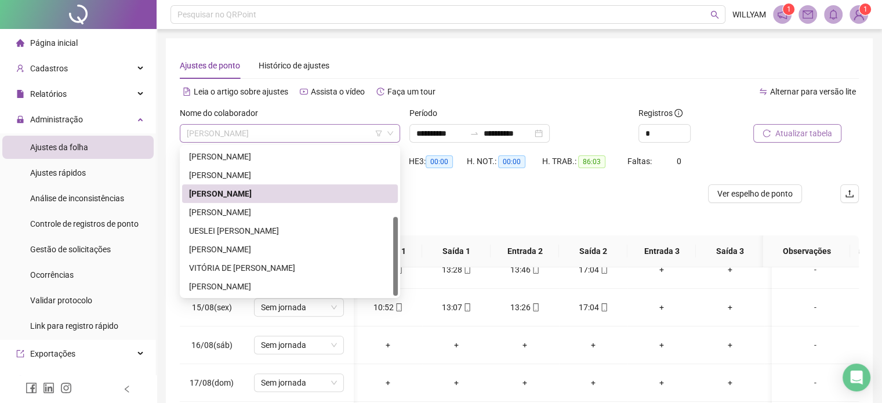
click at [336, 136] on span "[PERSON_NAME]" at bounding box center [290, 133] width 207 height 17
click at [288, 211] on div "[PERSON_NAME]" at bounding box center [290, 212] width 202 height 13
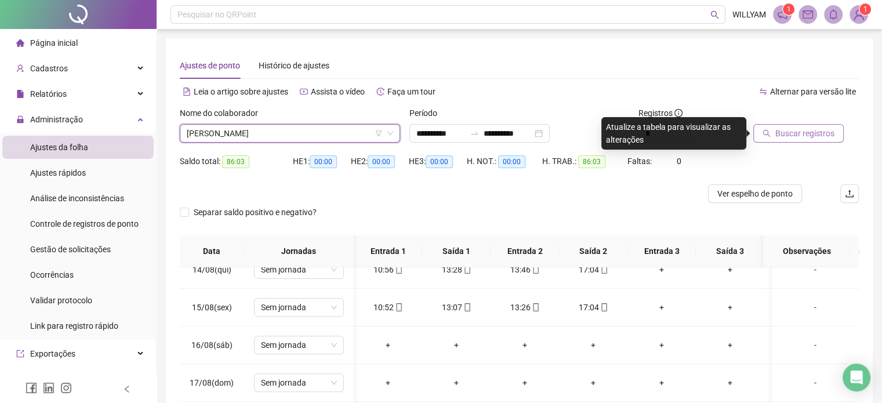
click at [788, 130] on span "Buscar registros" at bounding box center [805, 133] width 59 height 13
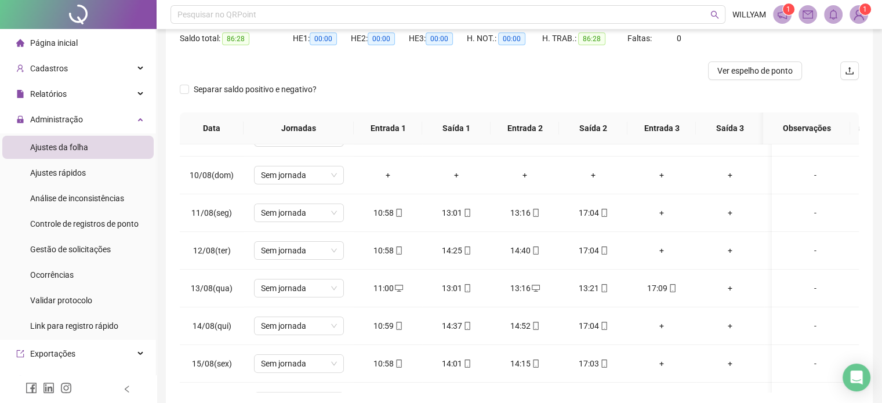
scroll to position [342, 0]
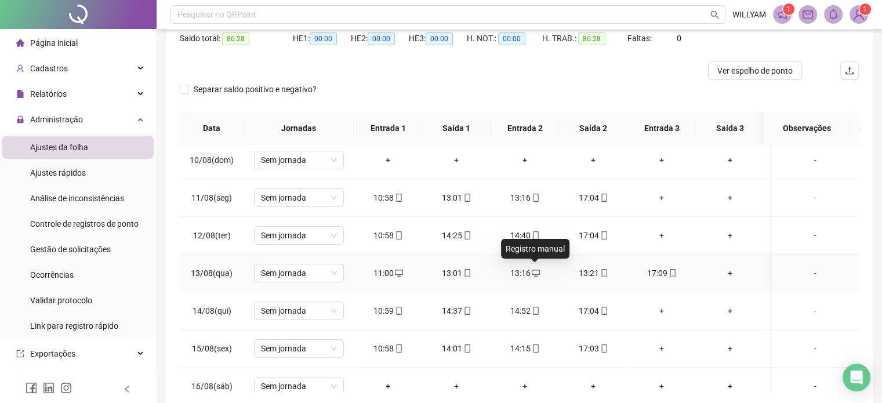
click at [532, 270] on icon "desktop" at bounding box center [536, 273] width 8 height 7
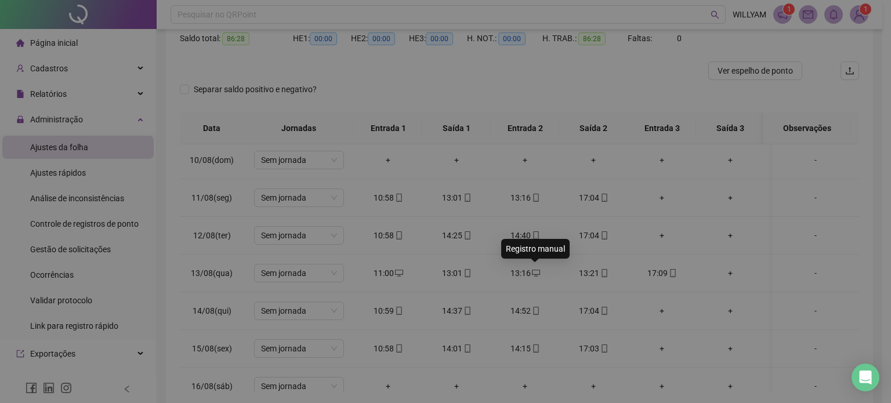
click at [531, 269] on body "**********" at bounding box center [441, 78] width 882 height 403
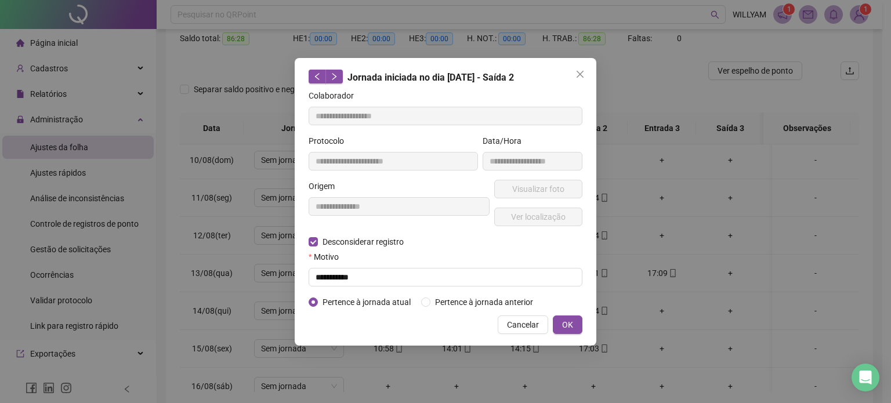
type input "**********"
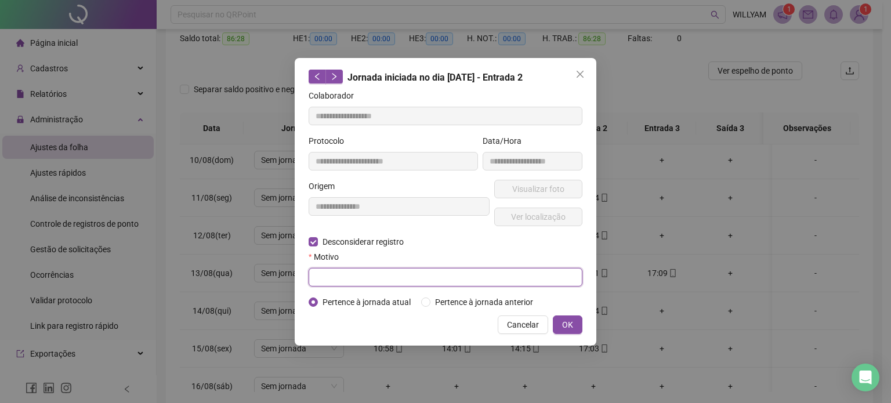
click at [485, 276] on input "text" at bounding box center [446, 277] width 274 height 19
type input "****"
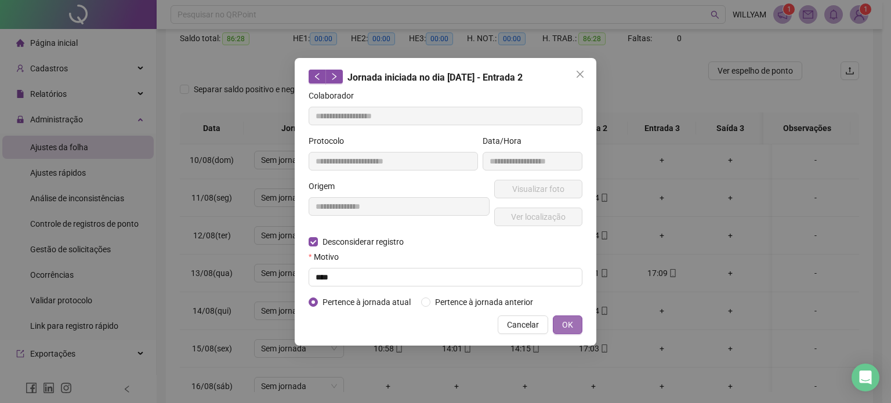
click at [570, 323] on span "OK" at bounding box center [567, 324] width 11 height 13
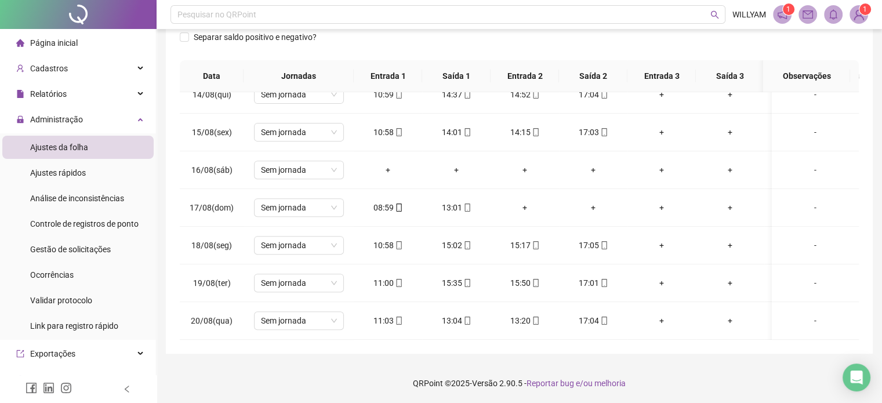
scroll to position [0, 0]
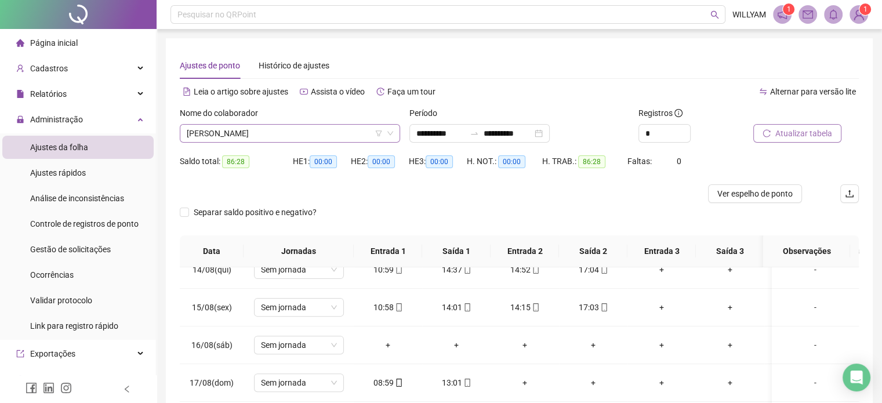
click at [323, 129] on span "[PERSON_NAME]" at bounding box center [290, 133] width 207 height 17
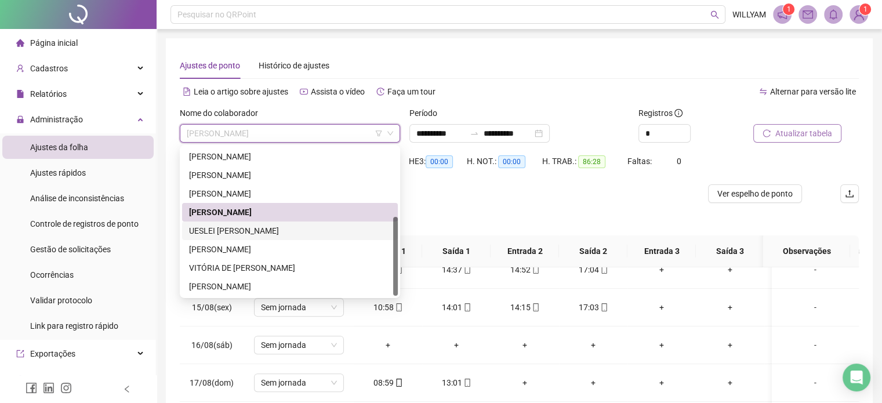
click at [273, 231] on div "UESLEI [PERSON_NAME]" at bounding box center [290, 231] width 202 height 13
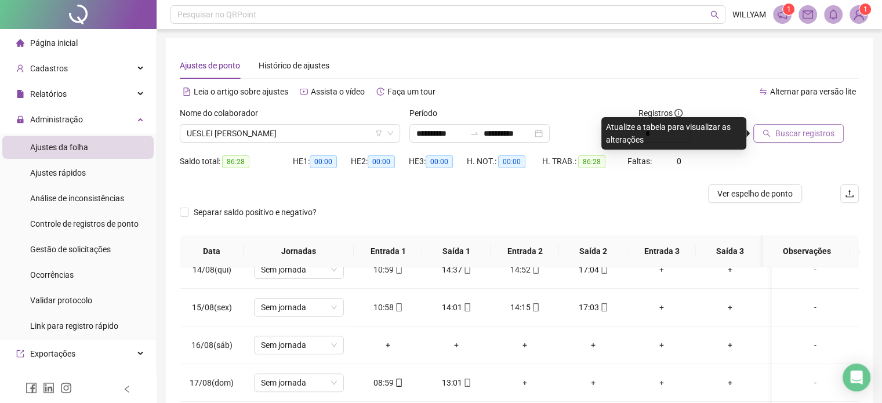
click at [792, 138] on span "Buscar registros" at bounding box center [805, 133] width 59 height 13
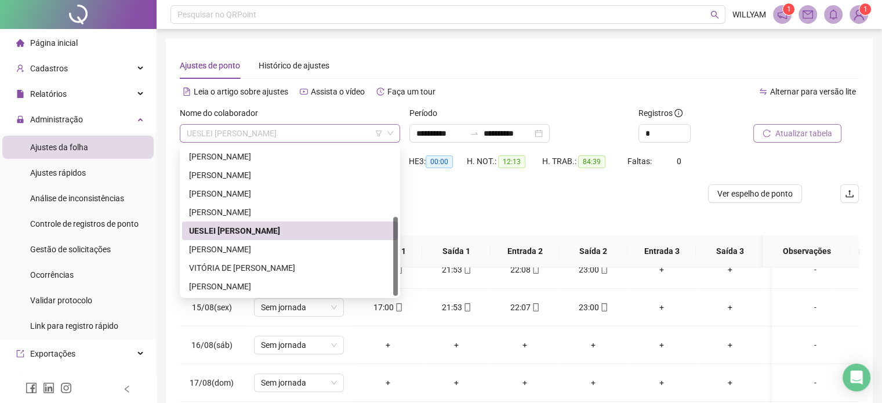
click at [343, 132] on span "UESLEI [PERSON_NAME]" at bounding box center [290, 133] width 207 height 17
click at [270, 245] on div "[PERSON_NAME]" at bounding box center [290, 249] width 202 height 13
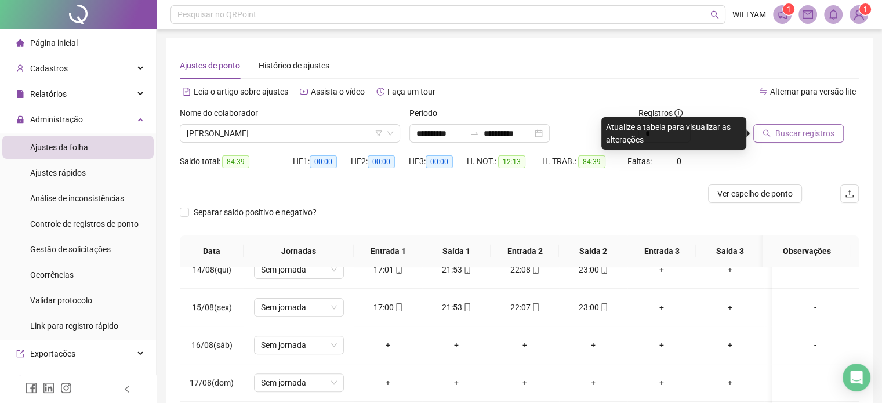
click at [766, 134] on icon "search" at bounding box center [767, 133] width 8 height 8
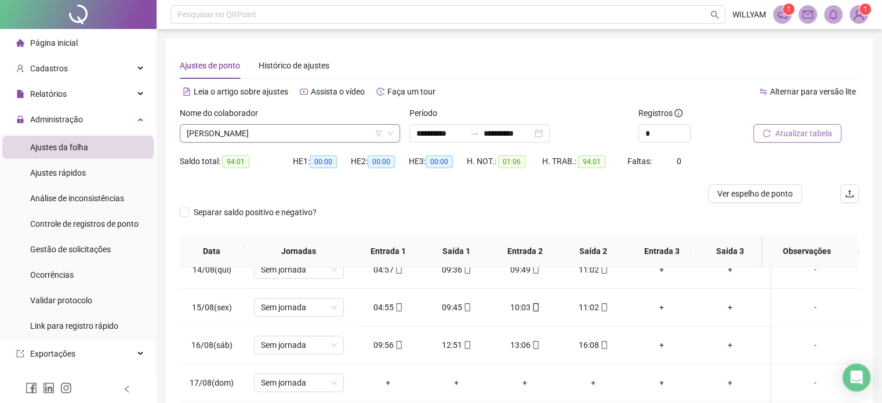
click at [330, 139] on span "[PERSON_NAME]" at bounding box center [290, 133] width 207 height 17
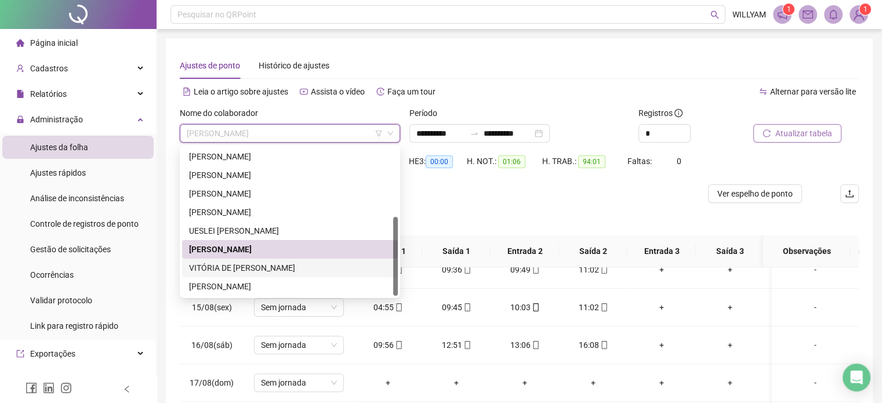
click at [255, 271] on div "VITÓRIA DE [PERSON_NAME]" at bounding box center [290, 268] width 202 height 13
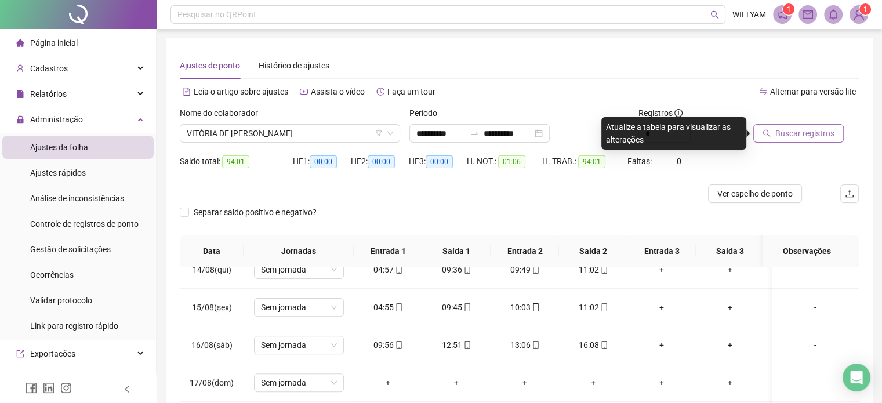
click at [798, 136] on span "Buscar registros" at bounding box center [805, 133] width 59 height 13
